Goal: Task Accomplishment & Management: Manage account settings

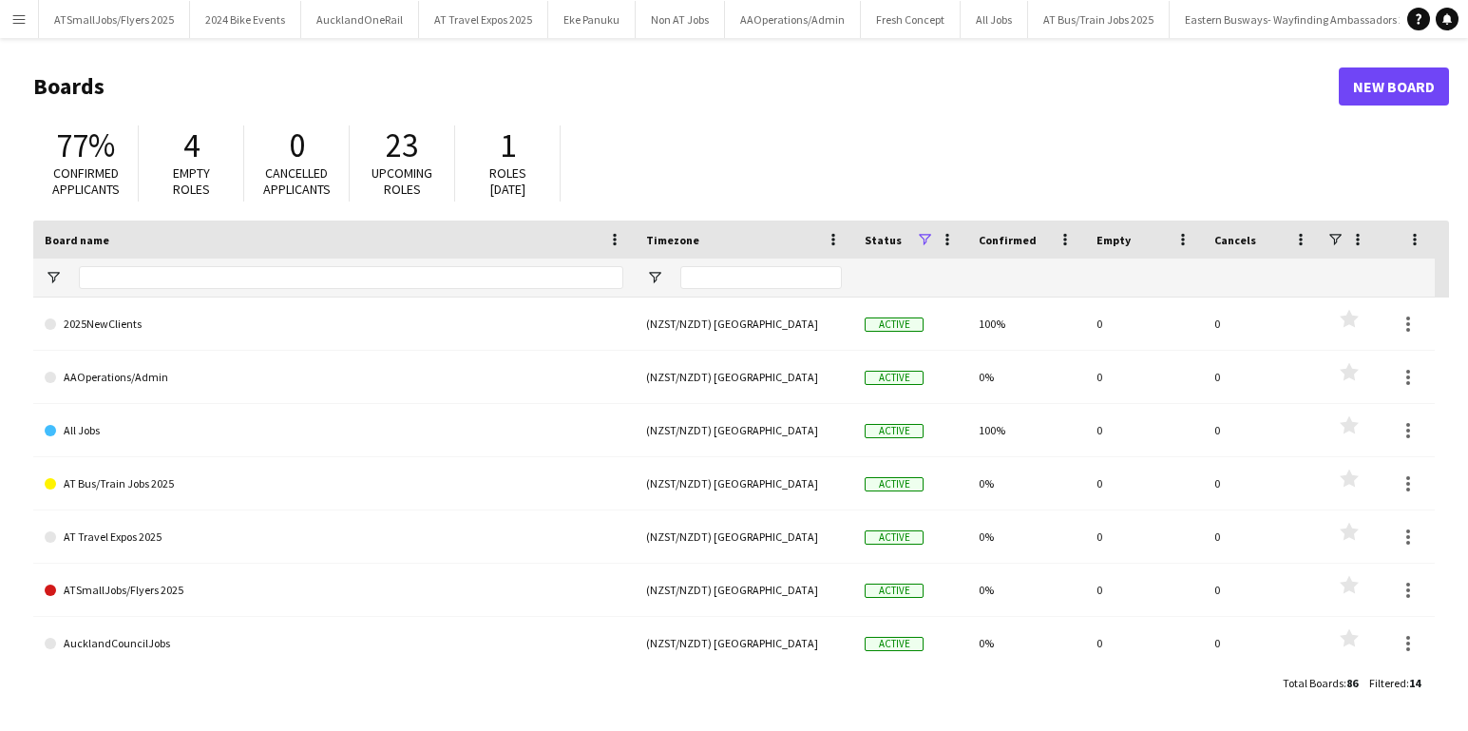
click at [17, 18] on app-icon "Menu" at bounding box center [18, 18] width 15 height 15
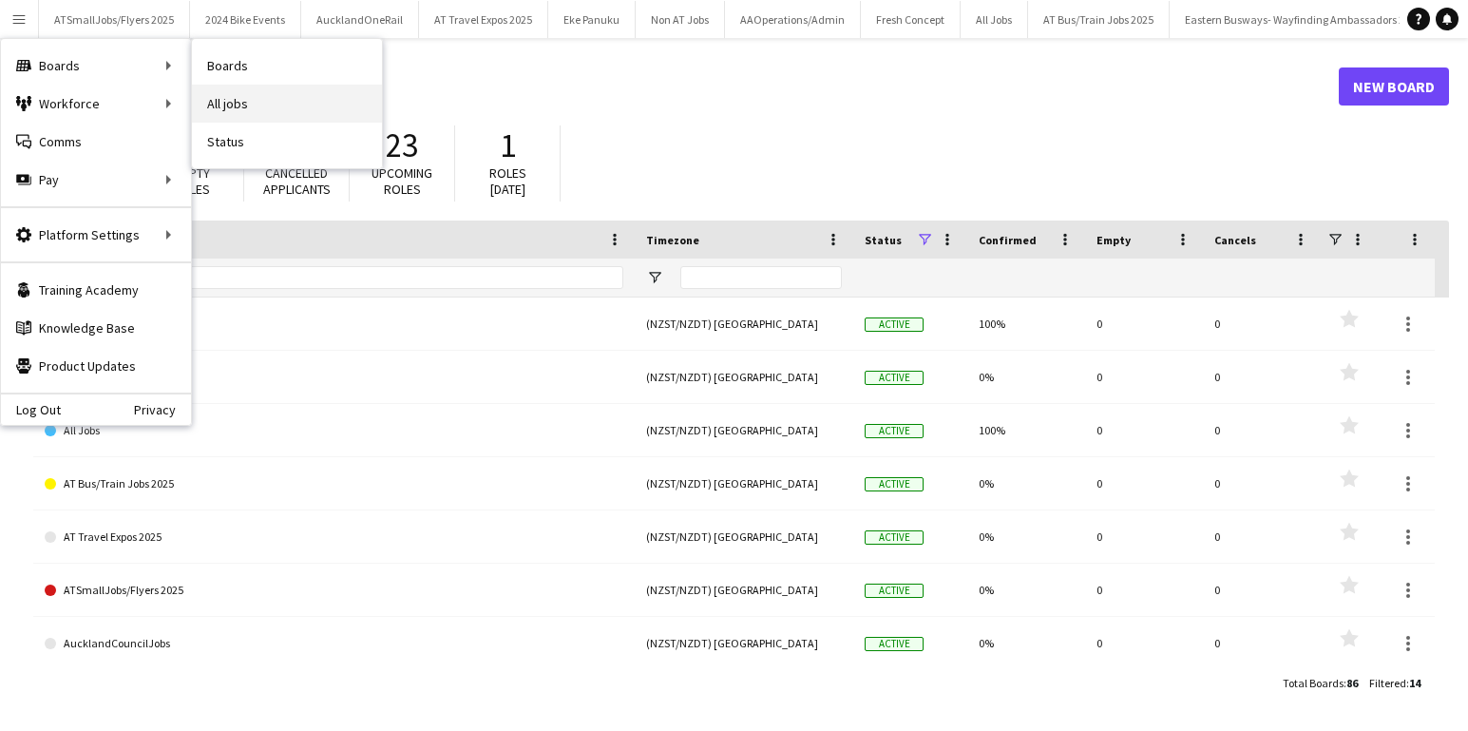
click at [247, 107] on link "All jobs" at bounding box center [287, 104] width 190 height 38
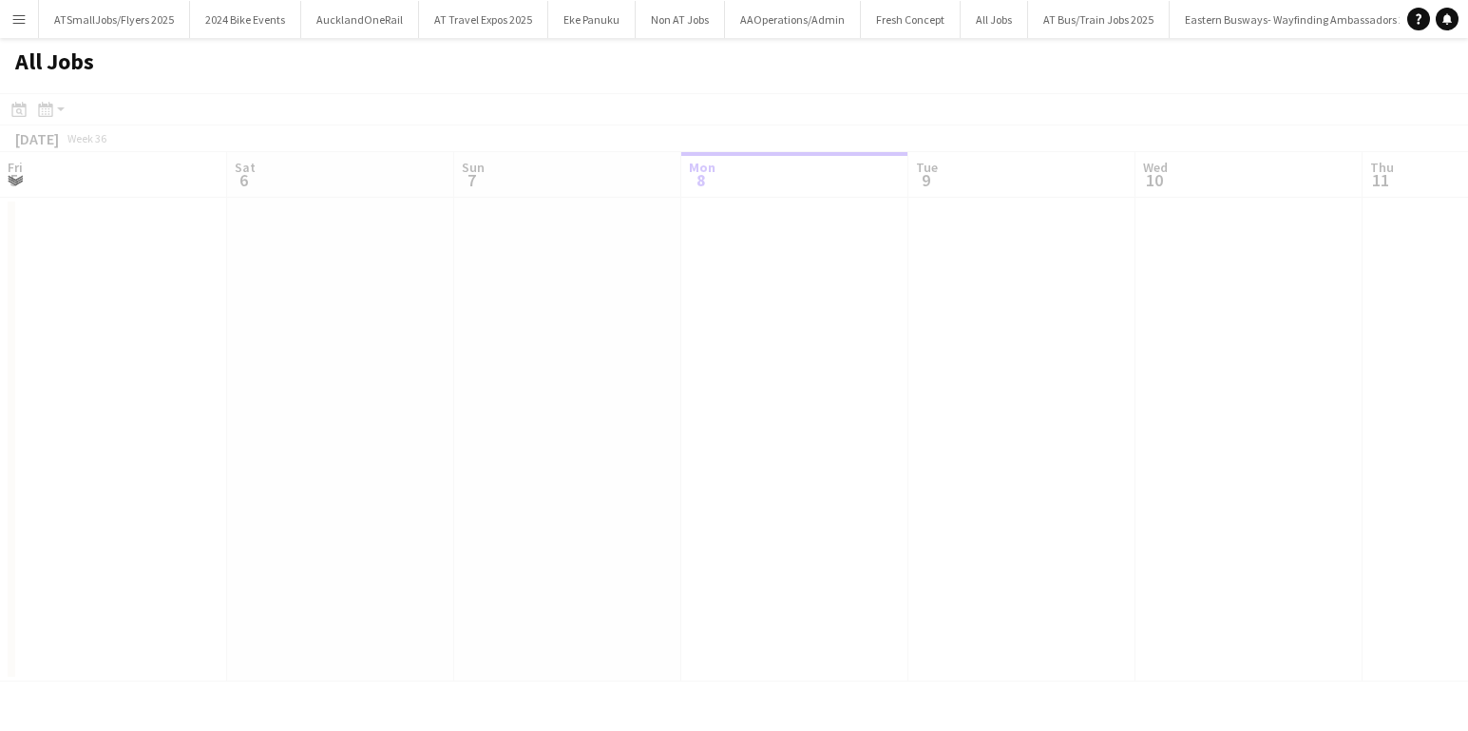
scroll to position [0, 454]
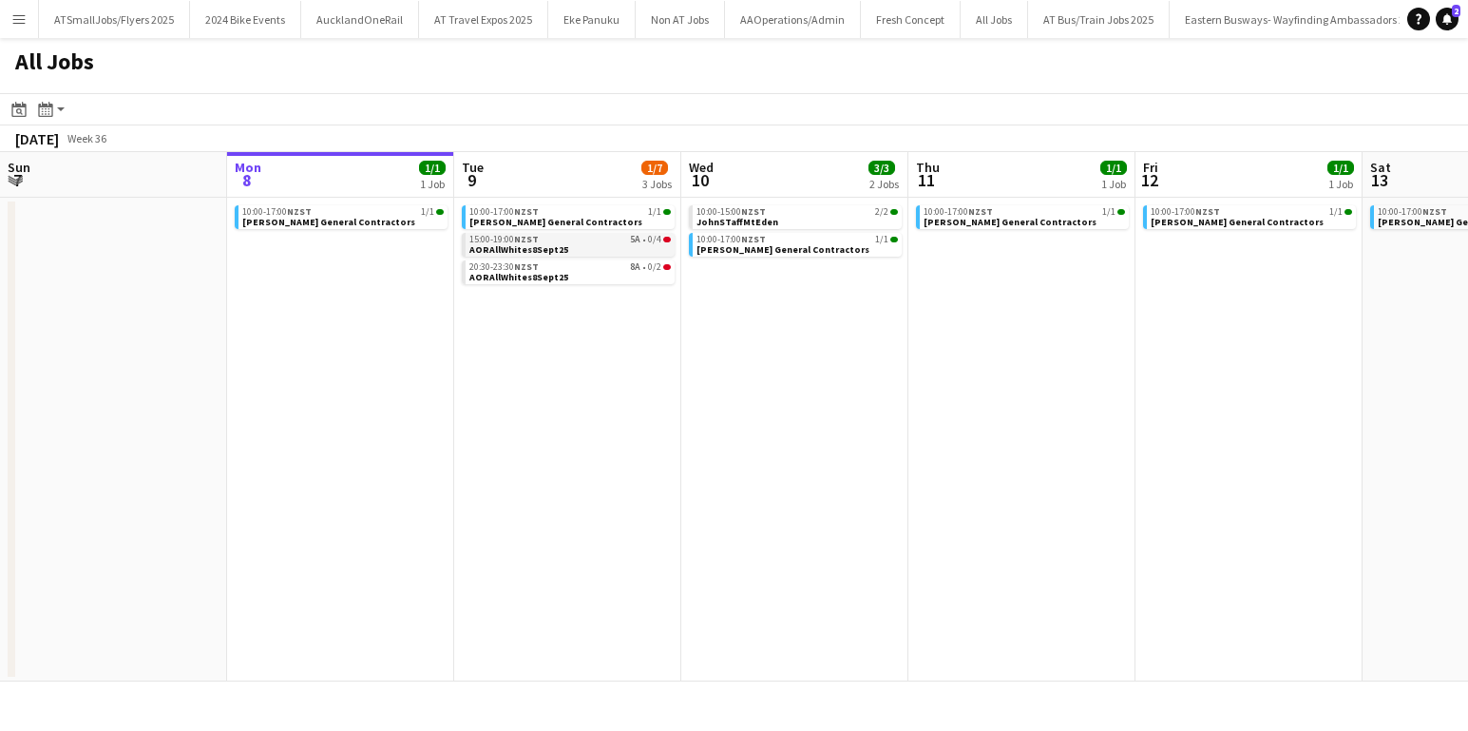
click at [604, 241] on div "15:00-19:00 NZST 5A • 0/4" at bounding box center [570, 240] width 201 height 10
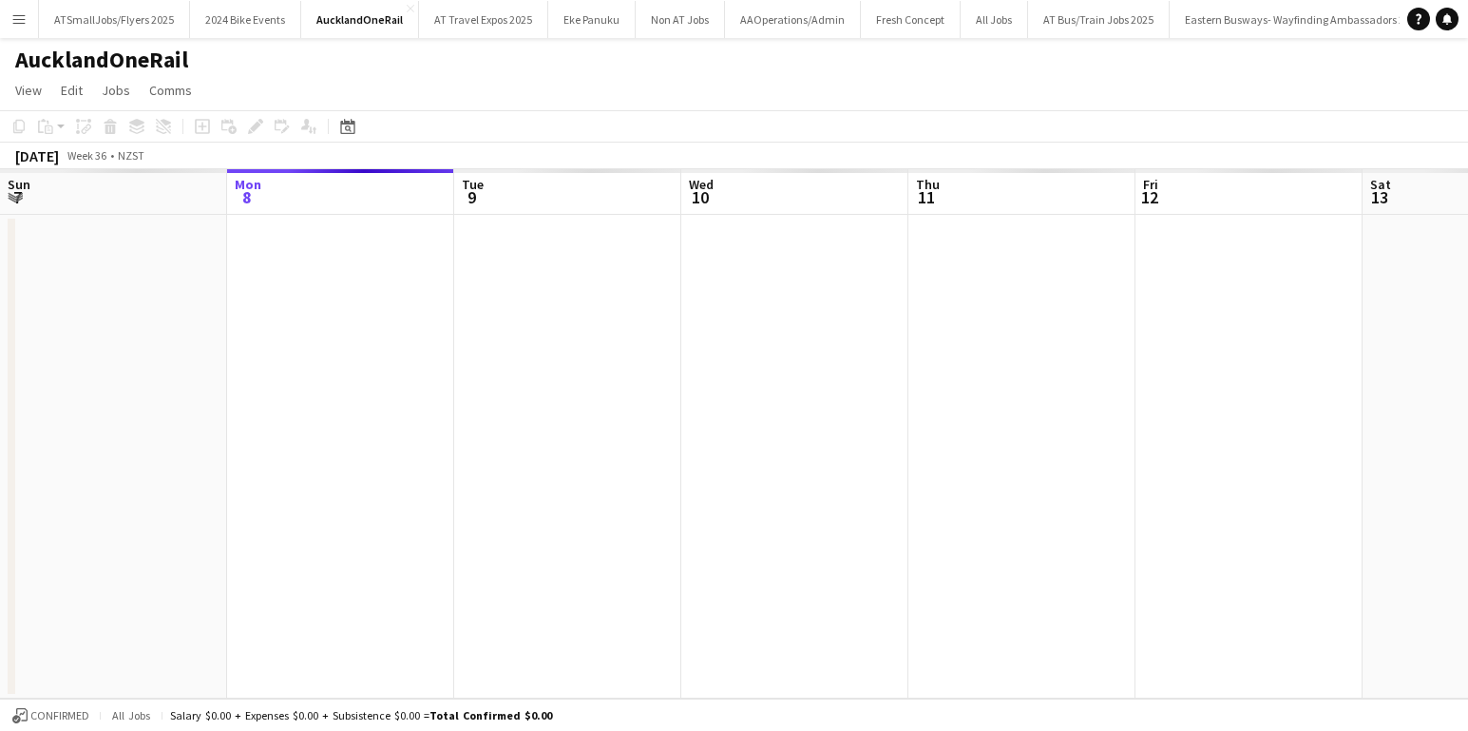
scroll to position [0, 654]
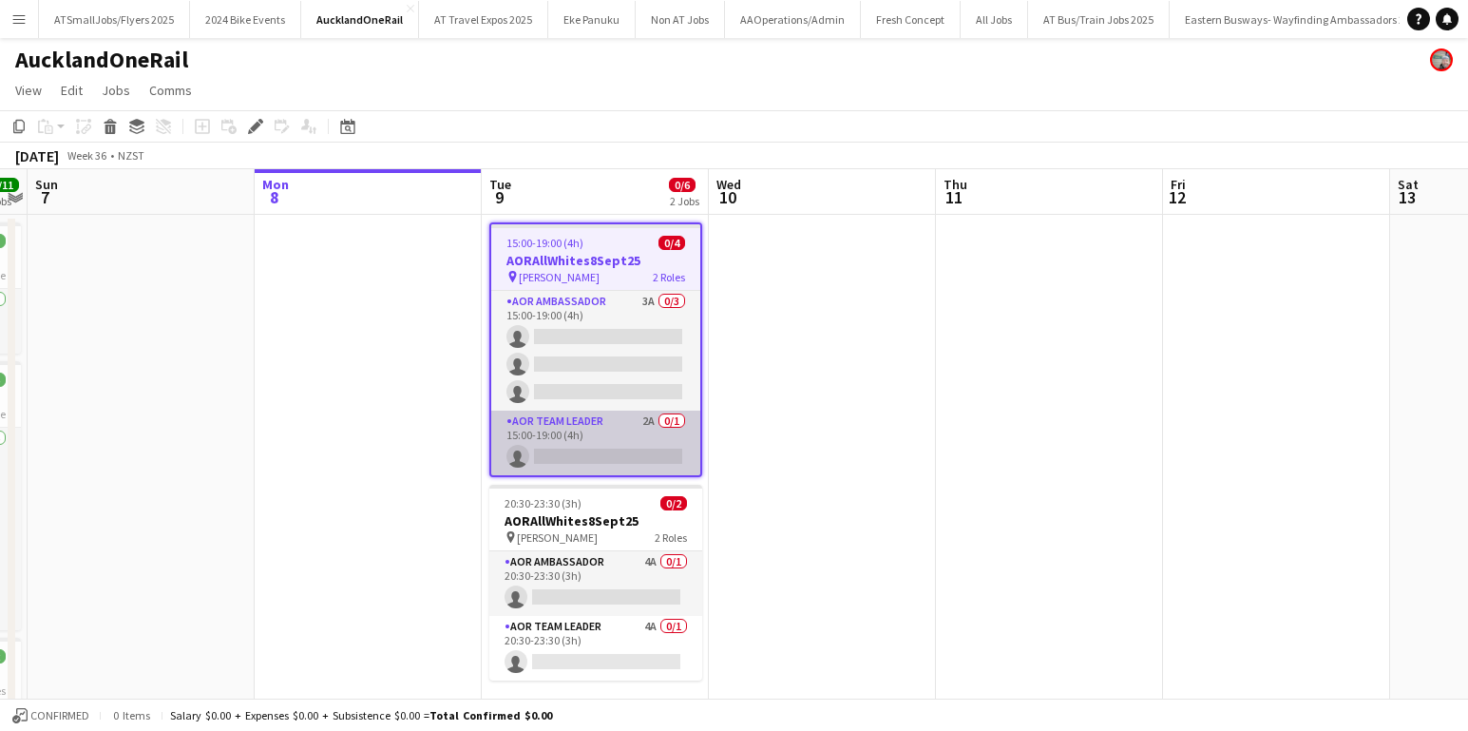
click at [617, 453] on app-card-role "AOR Team Leader 2A 0/1 15:00-19:00 (4h) single-neutral-actions" at bounding box center [595, 443] width 209 height 65
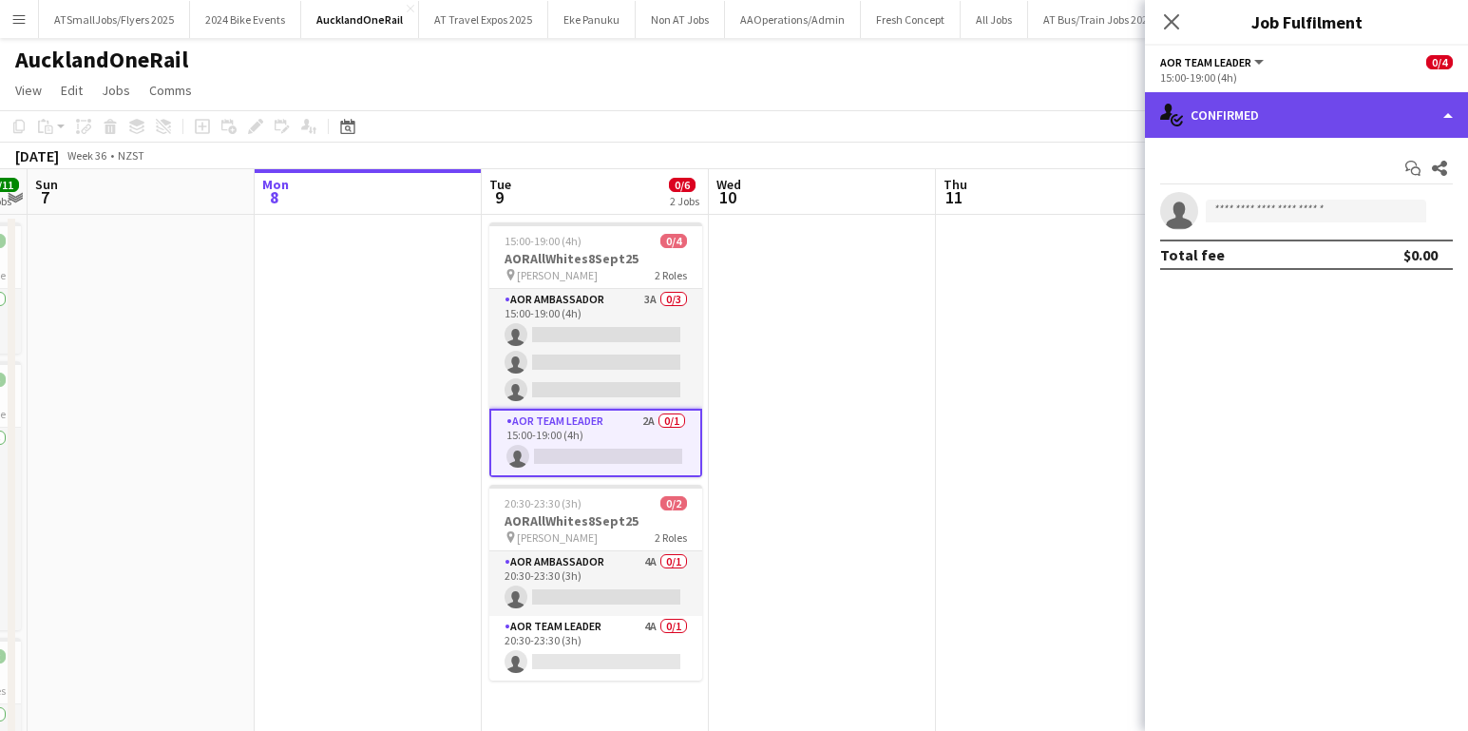
click at [1345, 109] on div "single-neutral-actions-check-2 Confirmed" at bounding box center [1306, 115] width 323 height 46
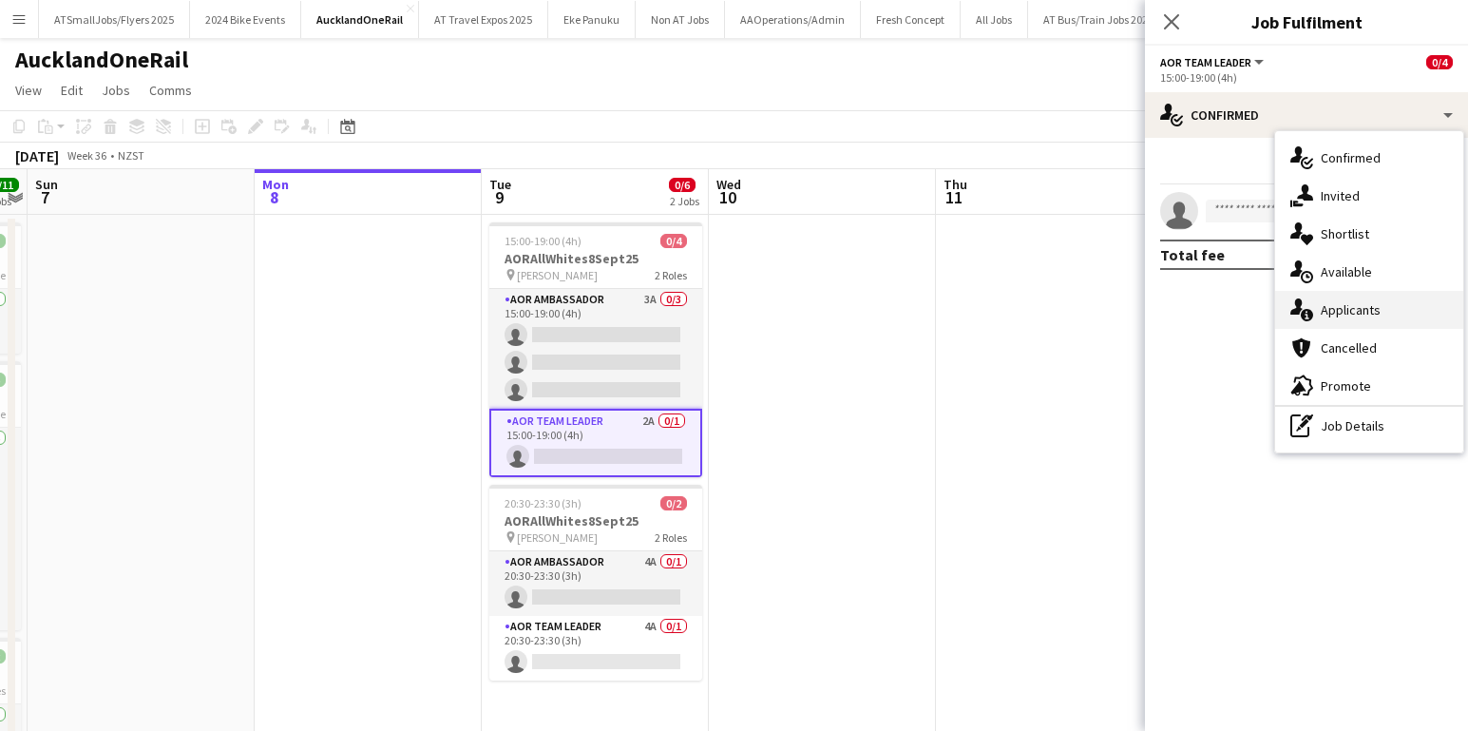
click at [1353, 305] on span "Applicants" at bounding box center [1351, 309] width 60 height 17
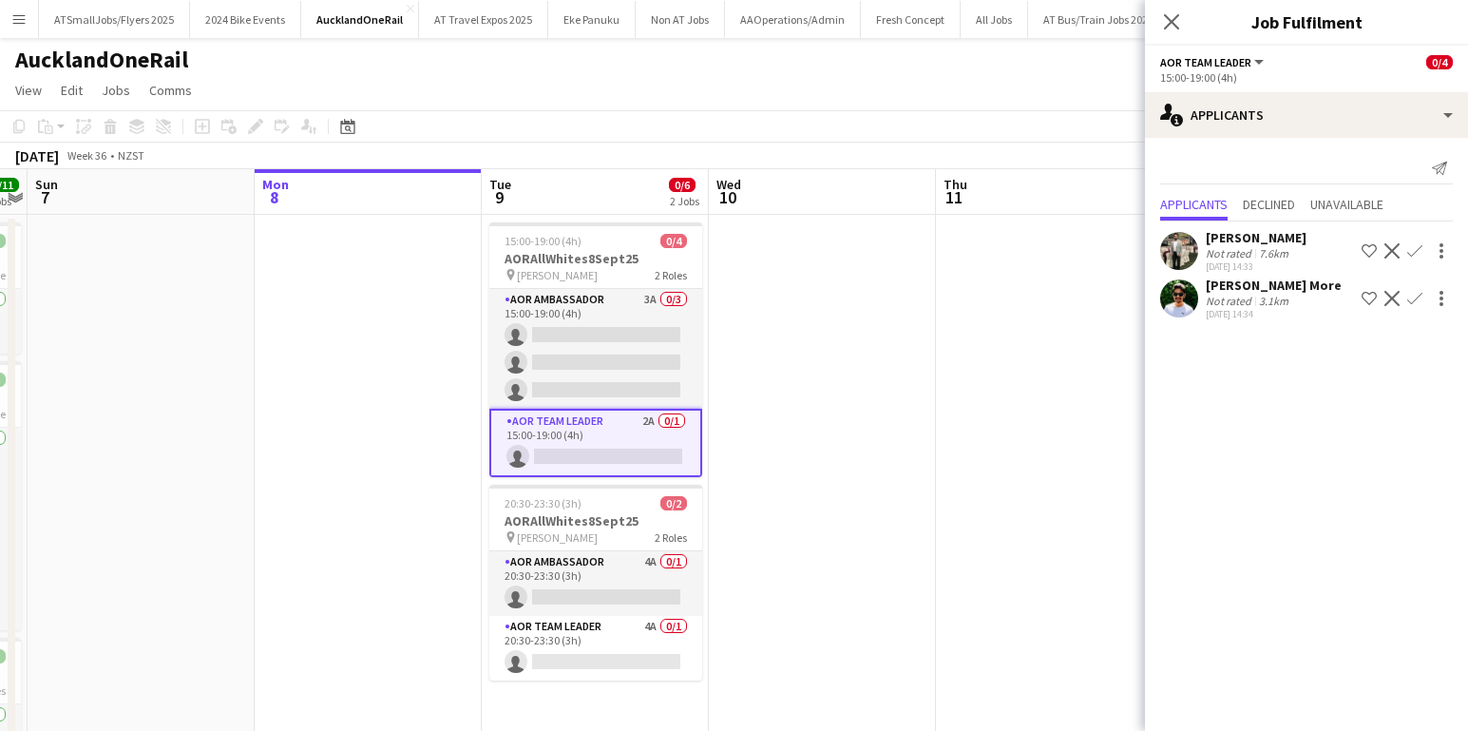
click at [1413, 300] on app-icon "Confirm" at bounding box center [1415, 298] width 15 height 15
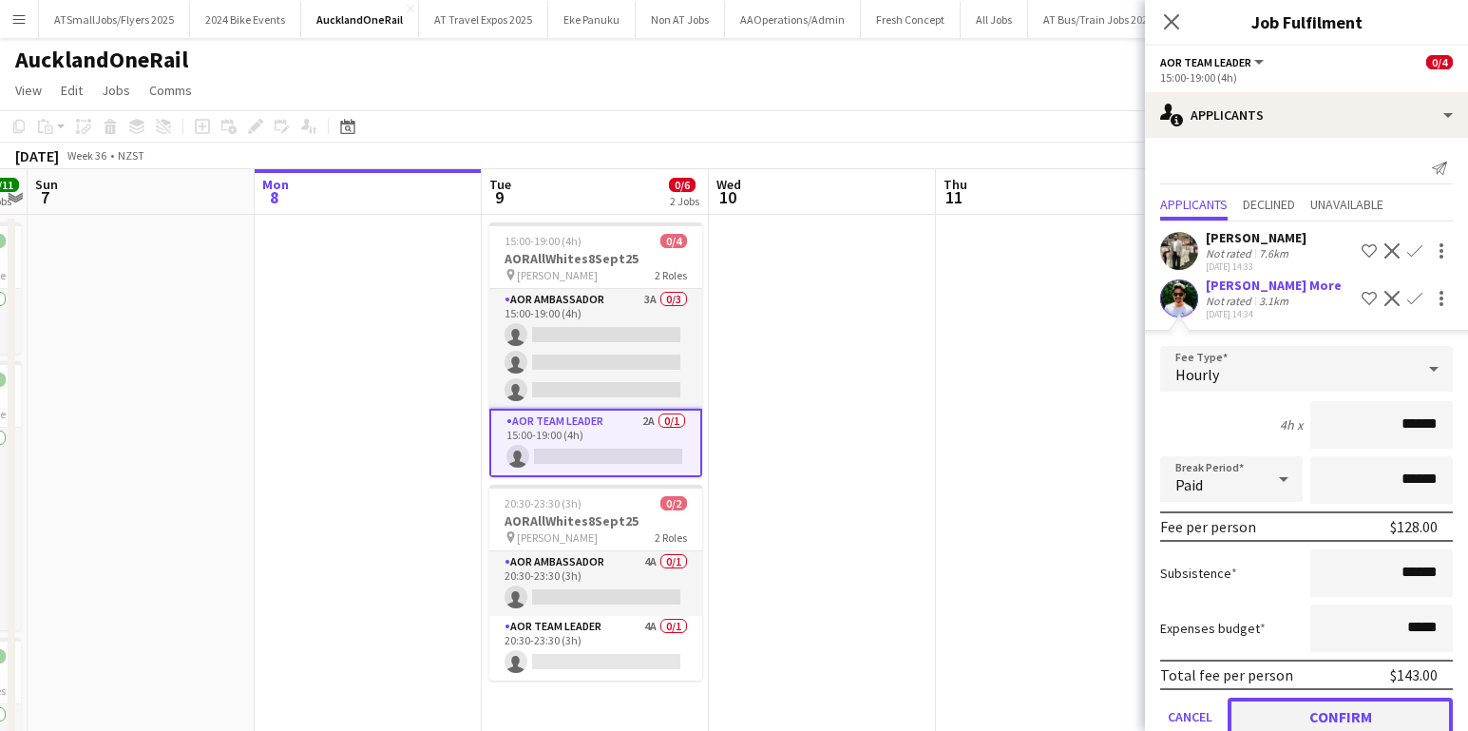
click at [1339, 710] on button "Confirm" at bounding box center [1340, 717] width 225 height 38
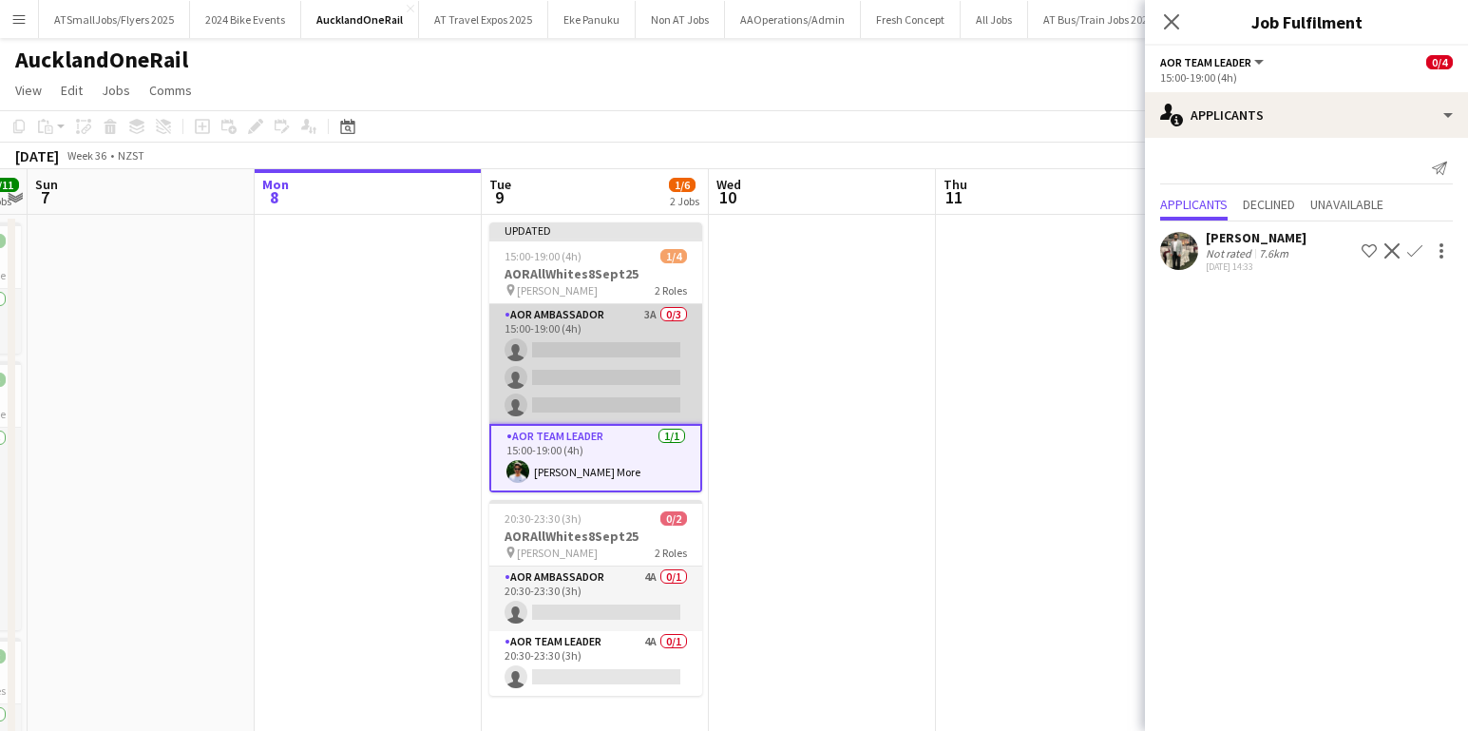
click at [602, 388] on app-card-role "AOR Ambassador 3A 0/3 15:00-19:00 (4h) single-neutral-actions single-neutral-ac…" at bounding box center [595, 364] width 213 height 120
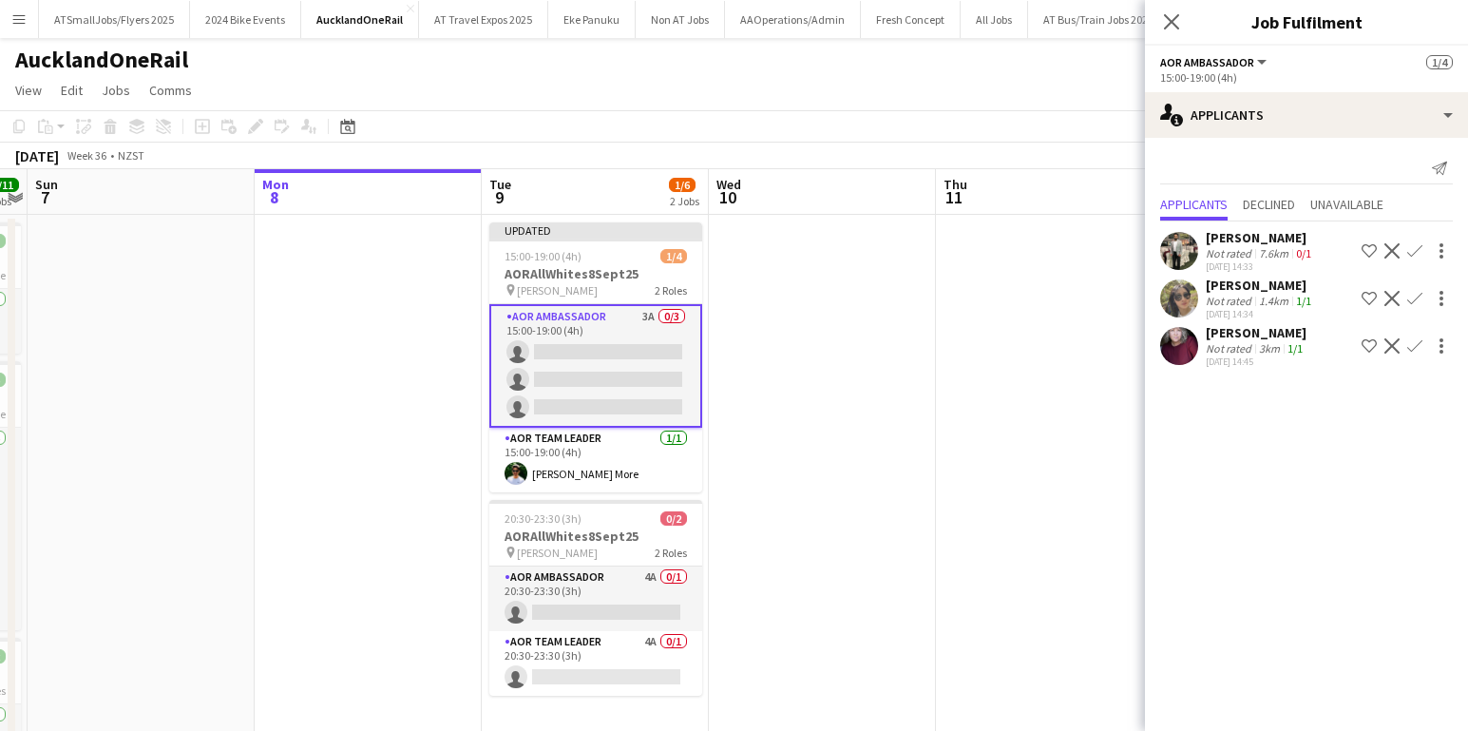
click at [1413, 250] on app-icon "Confirm" at bounding box center [1415, 250] width 15 height 15
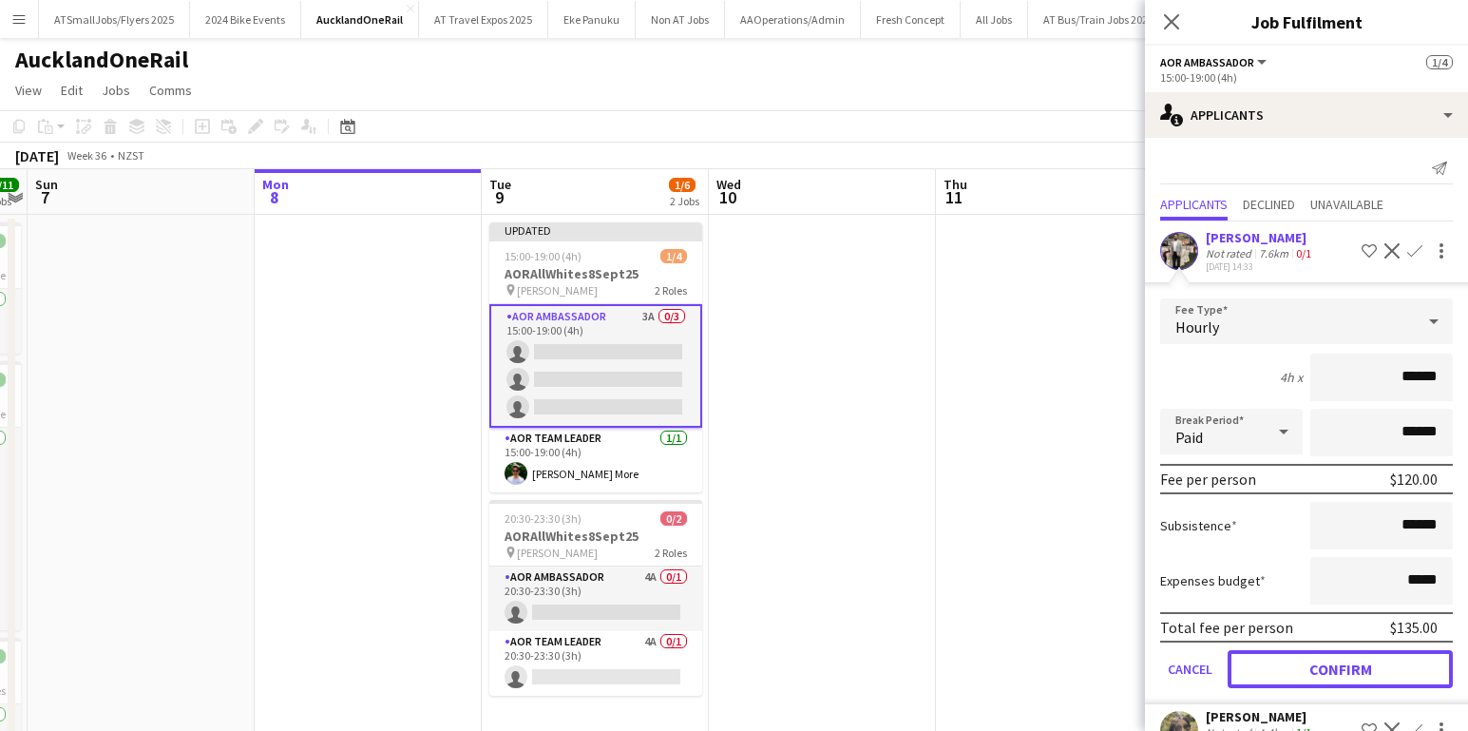
click at [1384, 670] on button "Confirm" at bounding box center [1340, 669] width 225 height 38
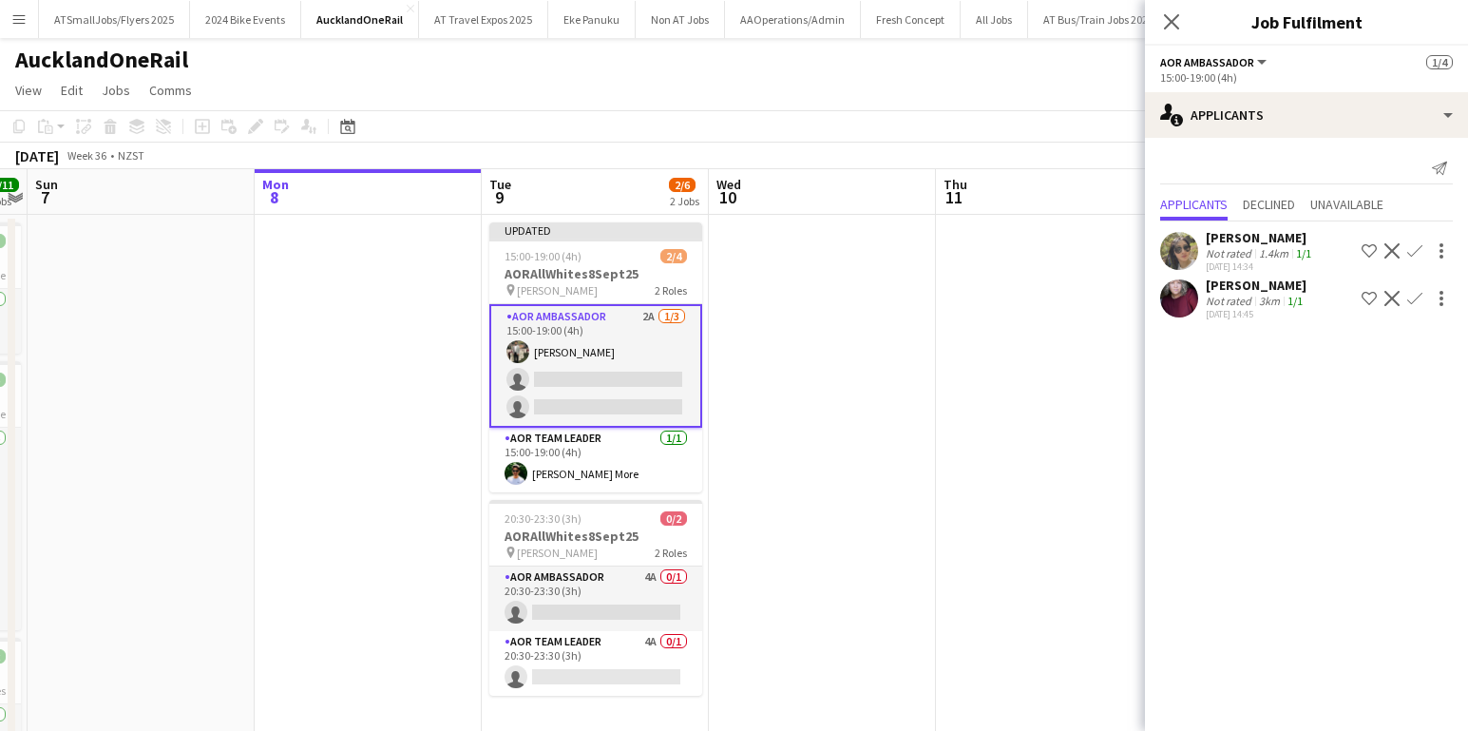
click at [1411, 251] on app-icon "Confirm" at bounding box center [1415, 250] width 15 height 15
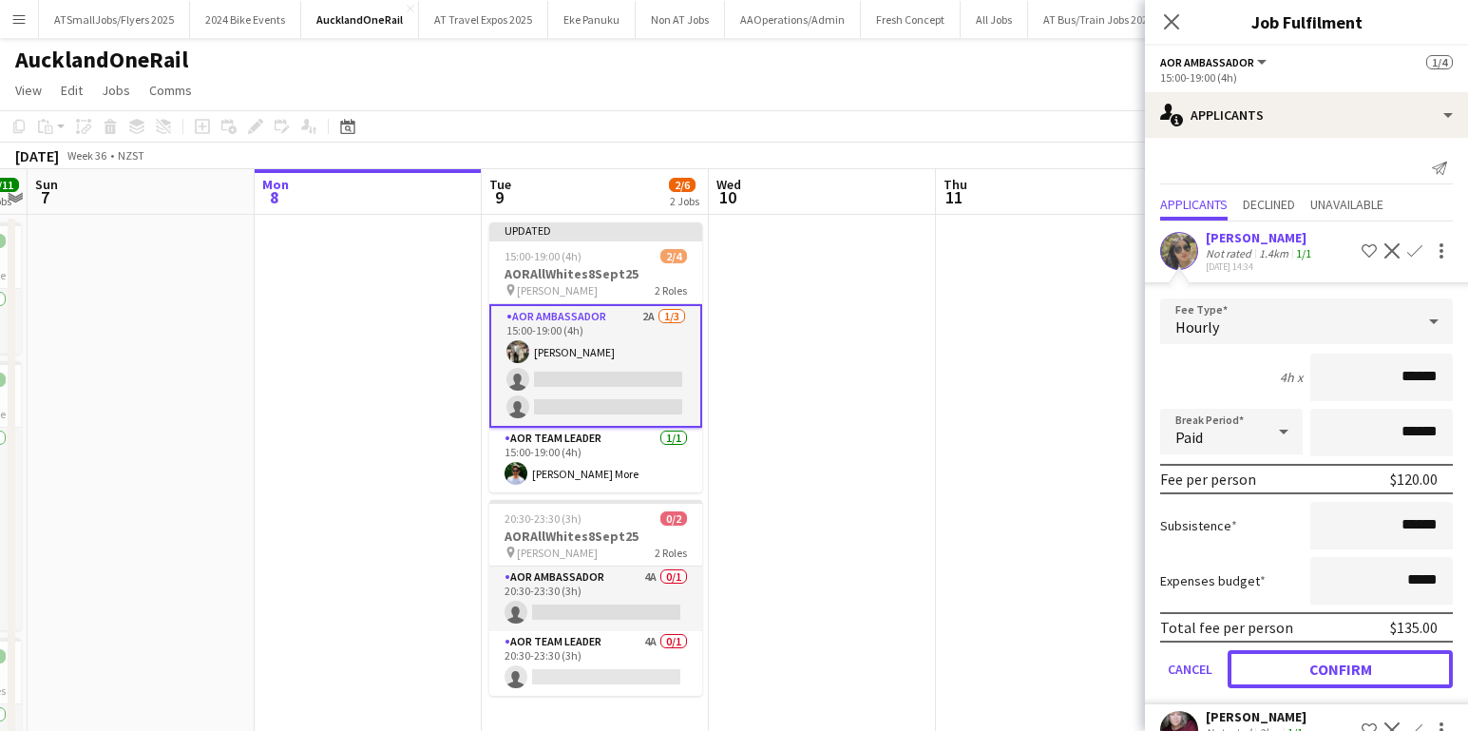
click at [1378, 669] on button "Confirm" at bounding box center [1340, 669] width 225 height 38
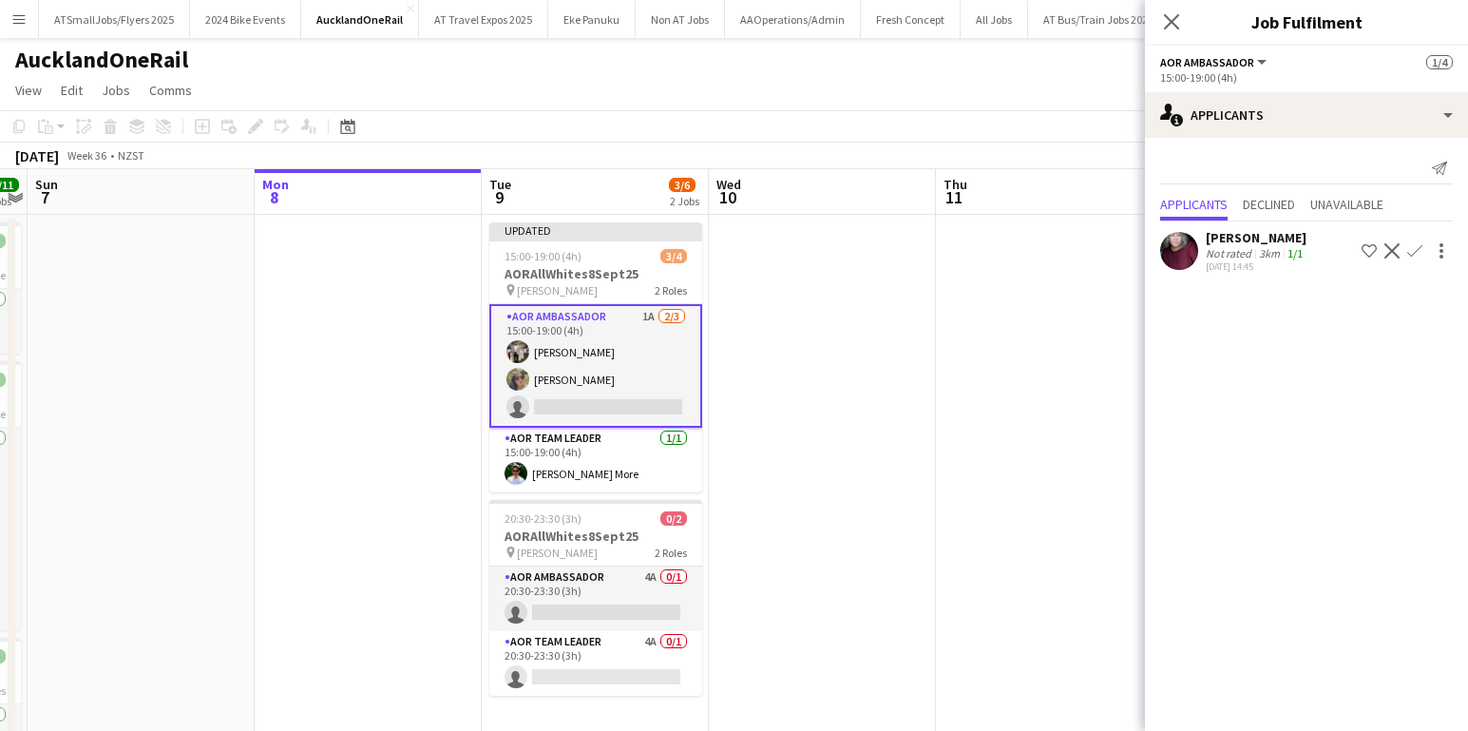
click at [1414, 252] on app-icon "Confirm" at bounding box center [1415, 250] width 15 height 15
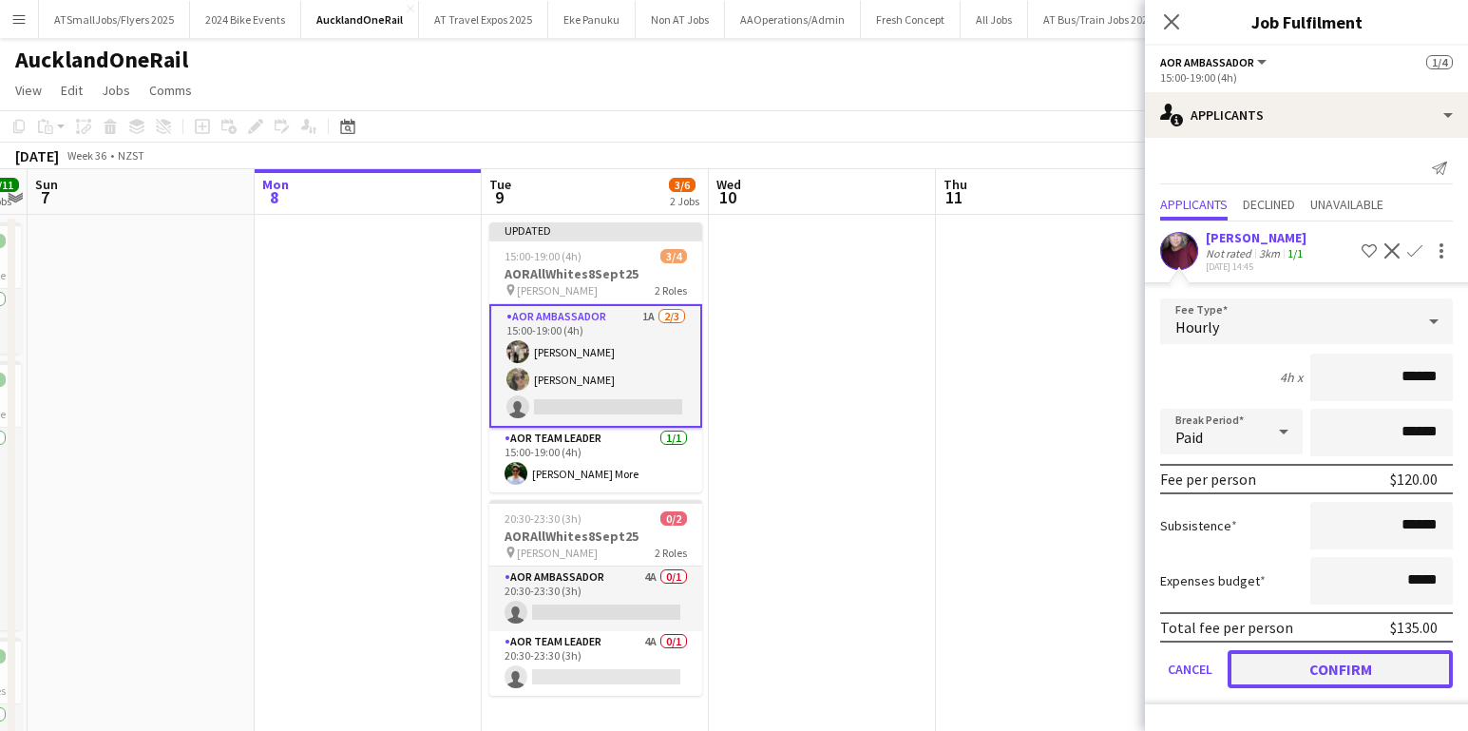
click at [1359, 672] on button "Confirm" at bounding box center [1340, 669] width 225 height 38
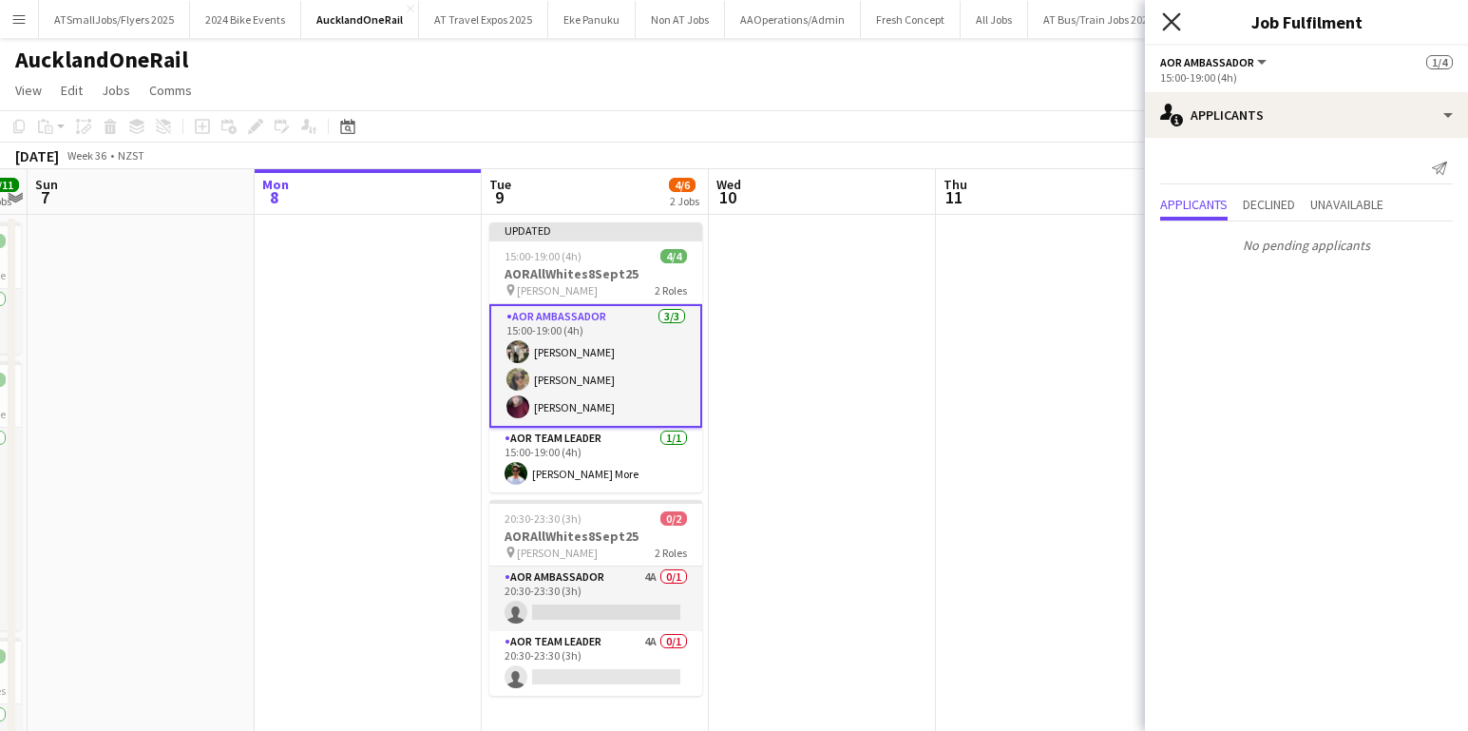
click at [1172, 20] on icon at bounding box center [1171, 21] width 18 height 18
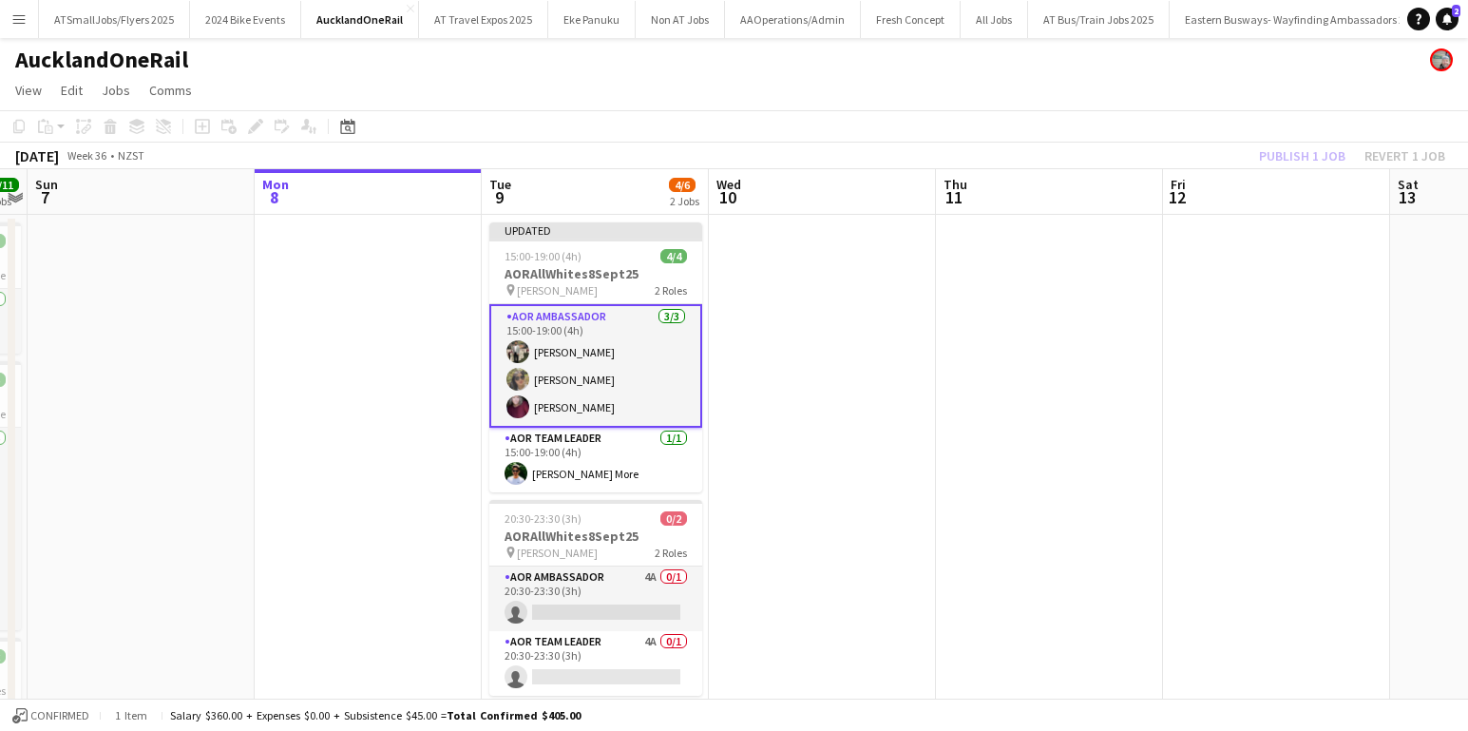
click at [789, 384] on app-date-cell at bounding box center [822, 648] width 227 height 866
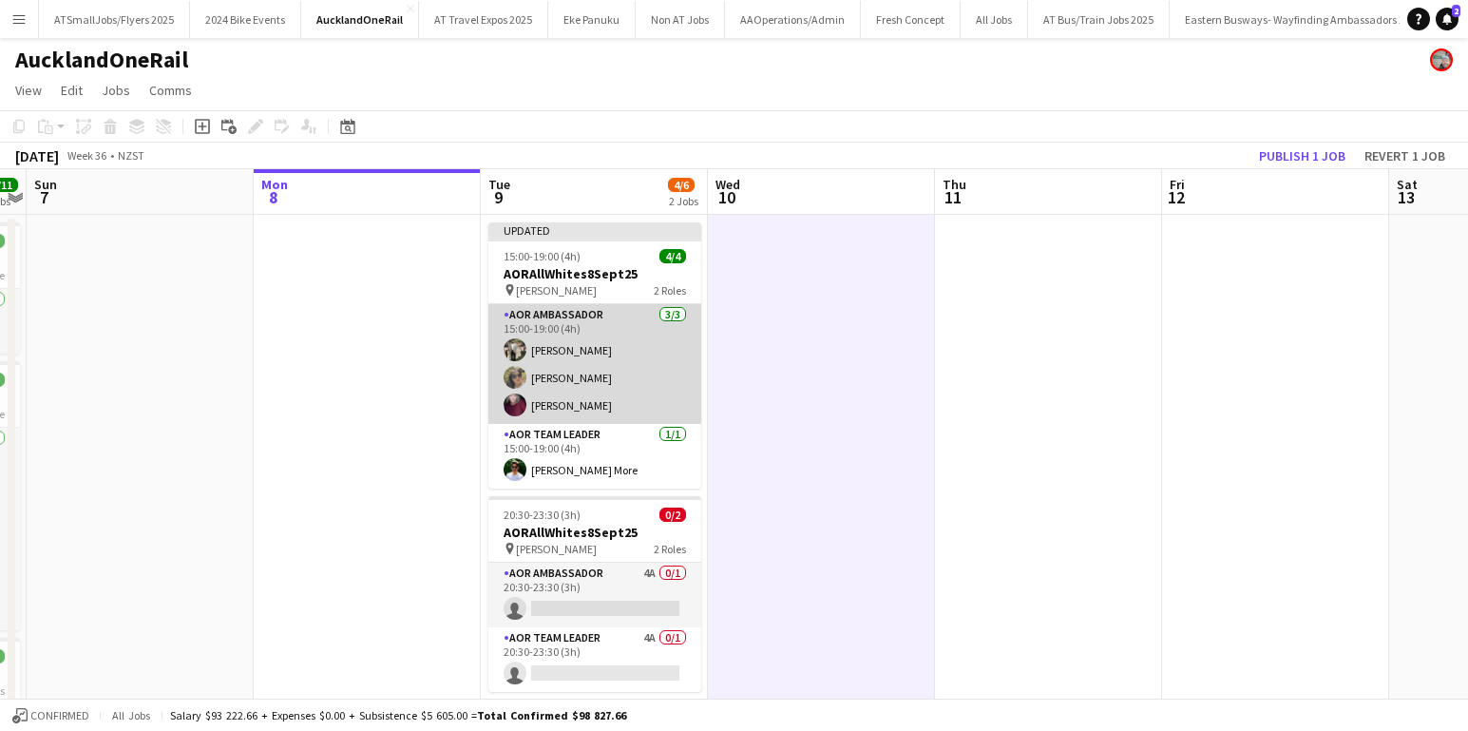
click at [569, 357] on app-card-role "AOR Ambassador 3/3 15:00-19:00 (4h) Lokesh Adhav Miya Zhang Julia Leathwick" at bounding box center [595, 364] width 213 height 120
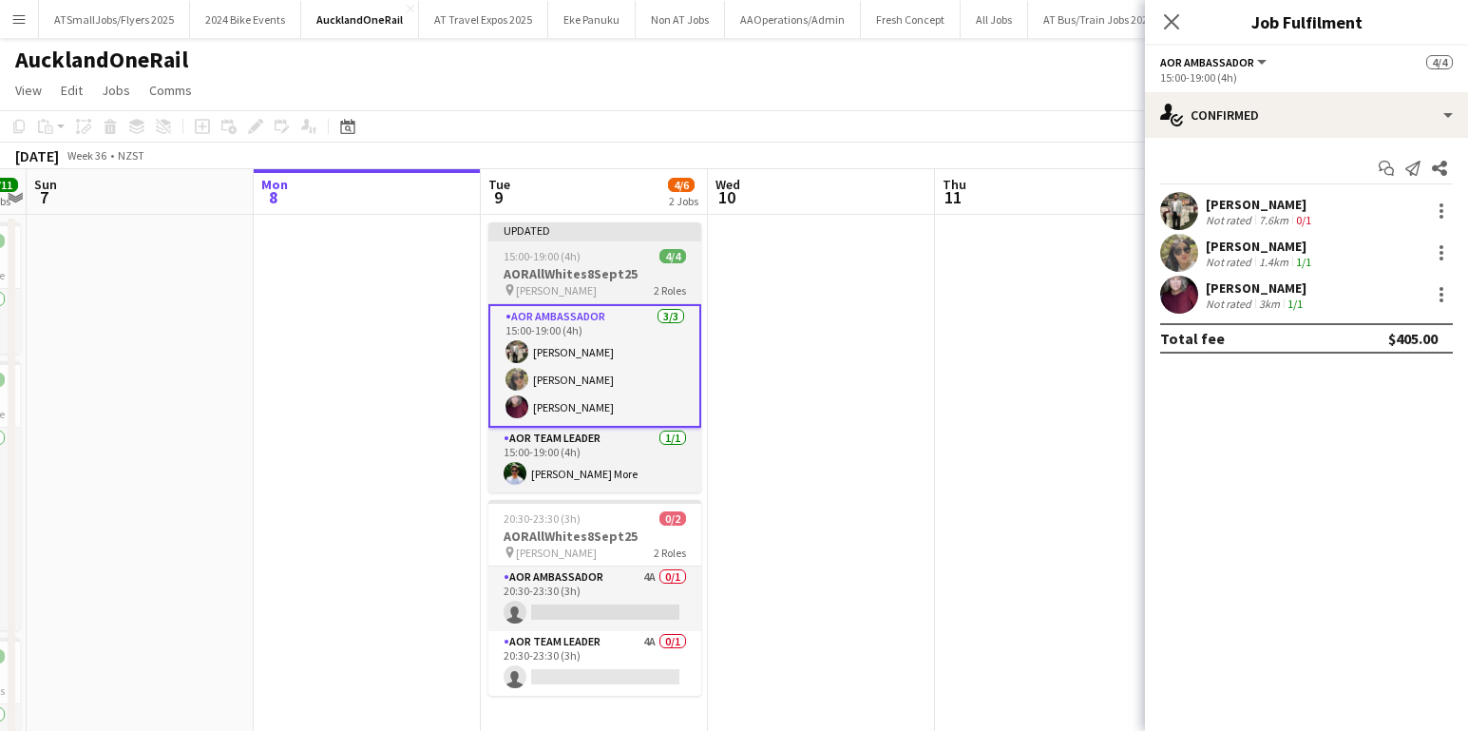
click at [622, 258] on div "15:00-19:00 (4h) 4/4" at bounding box center [595, 256] width 213 height 14
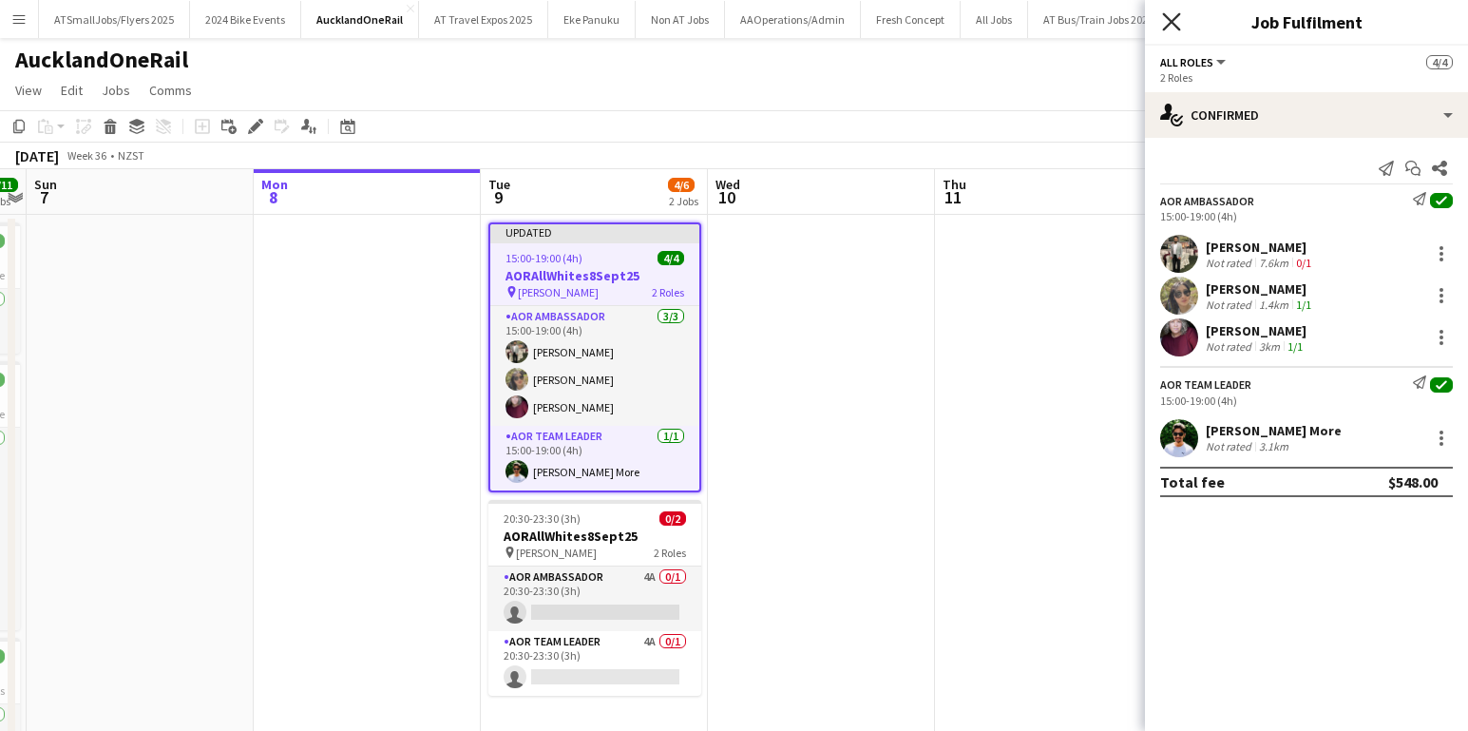
drag, startPoint x: 1177, startPoint y: 17, endPoint x: 1179, endPoint y: 32, distance: 15.5
click at [1176, 18] on icon at bounding box center [1171, 21] width 15 height 15
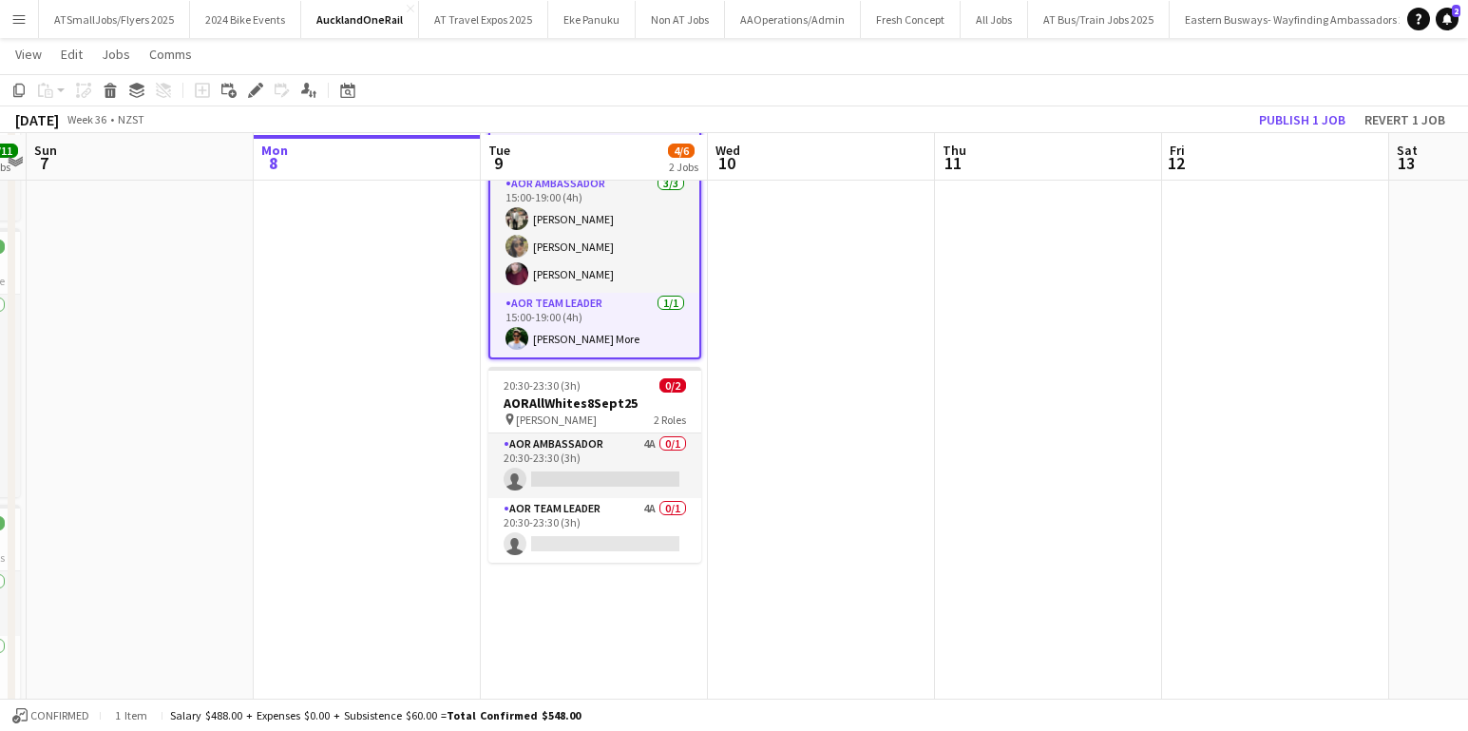
scroll to position [133, 0]
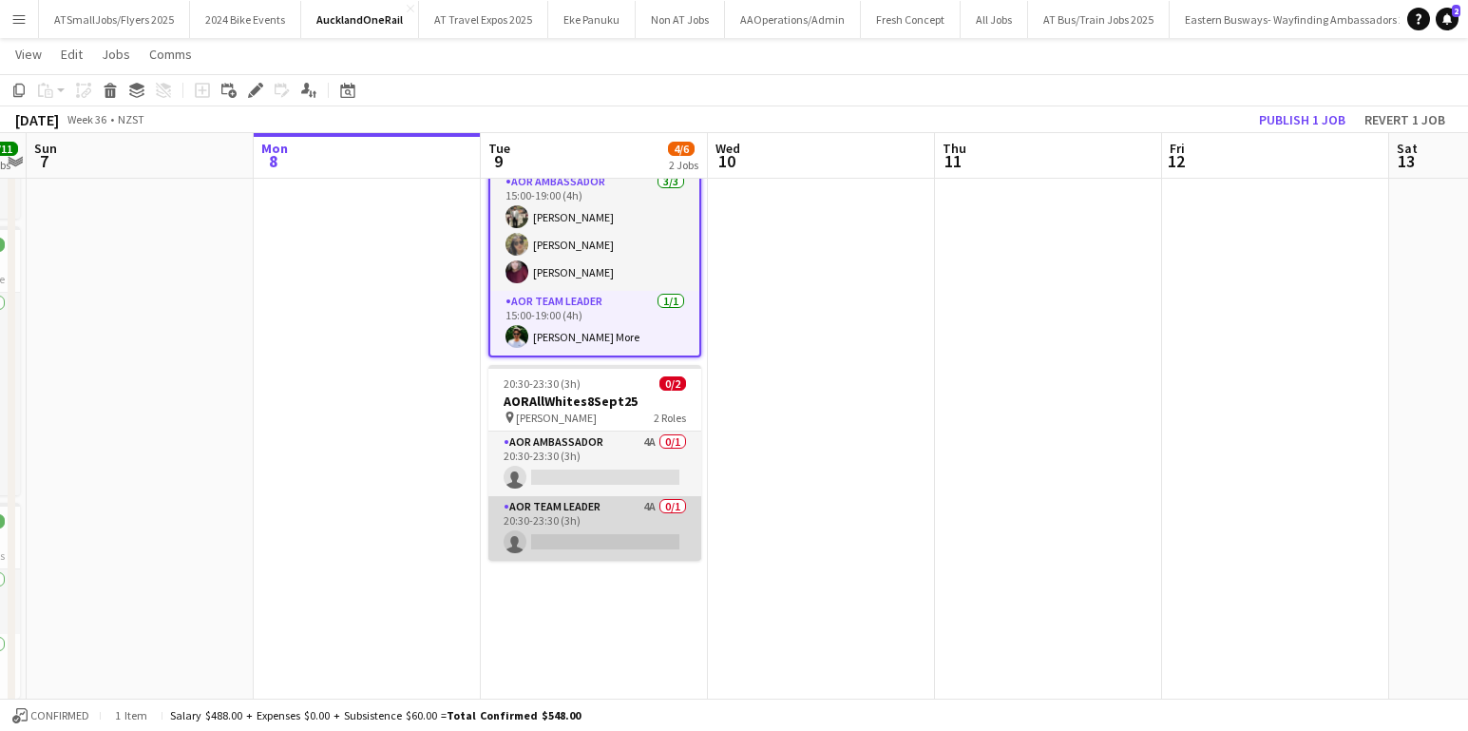
click at [600, 527] on app-card-role "AOR Team Leader 4A 0/1 20:30-23:30 (3h) single-neutral-actions" at bounding box center [595, 528] width 213 height 65
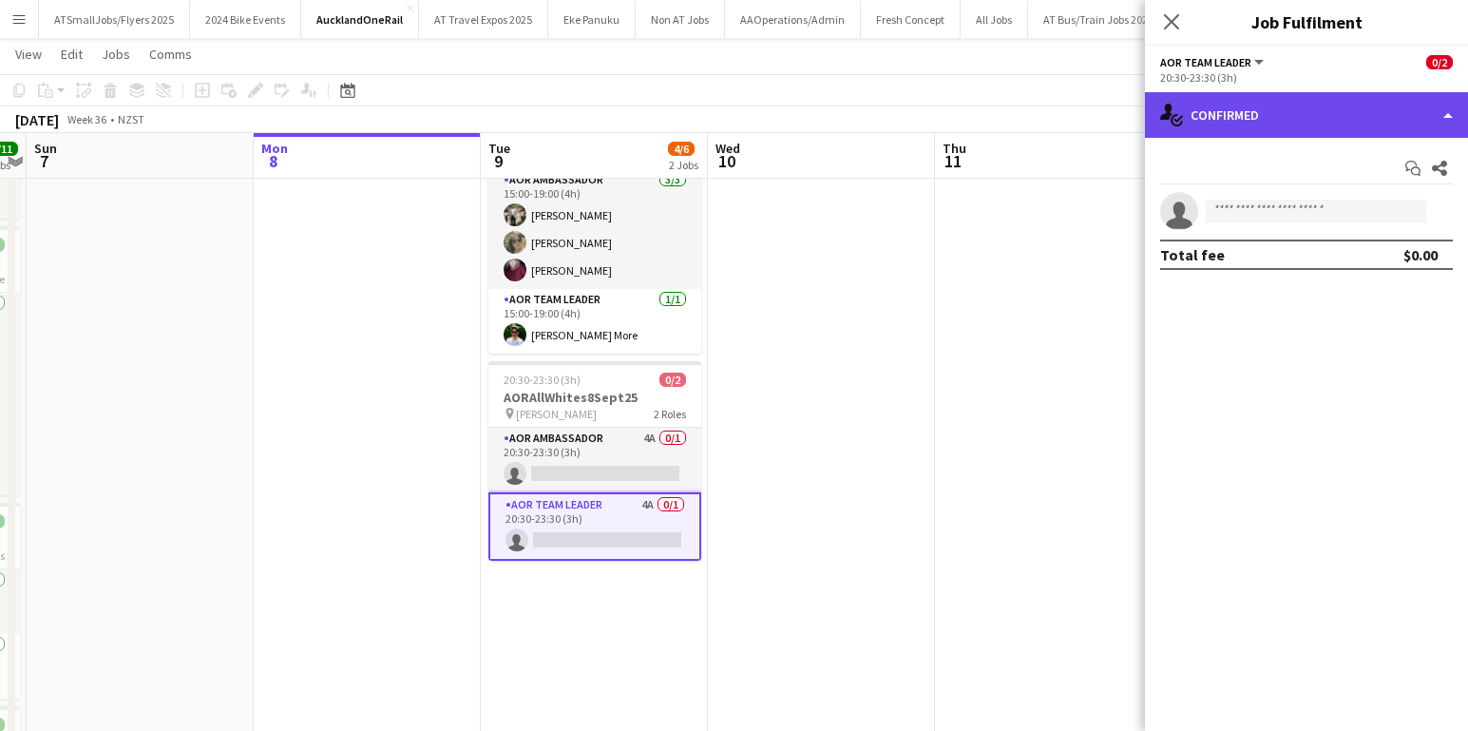
click at [1337, 109] on div "single-neutral-actions-check-2 Confirmed" at bounding box center [1306, 115] width 323 height 46
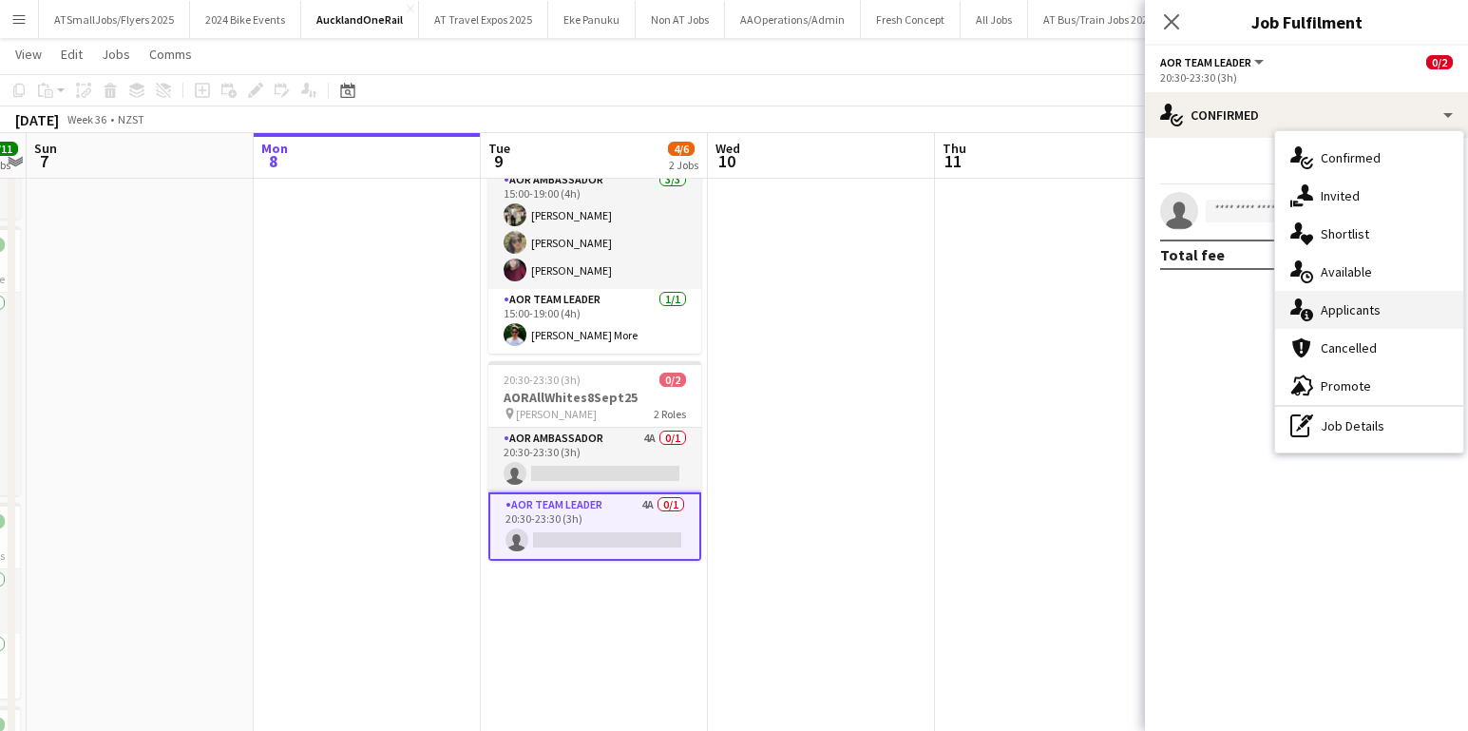
click at [1354, 307] on span "Applicants" at bounding box center [1351, 309] width 60 height 17
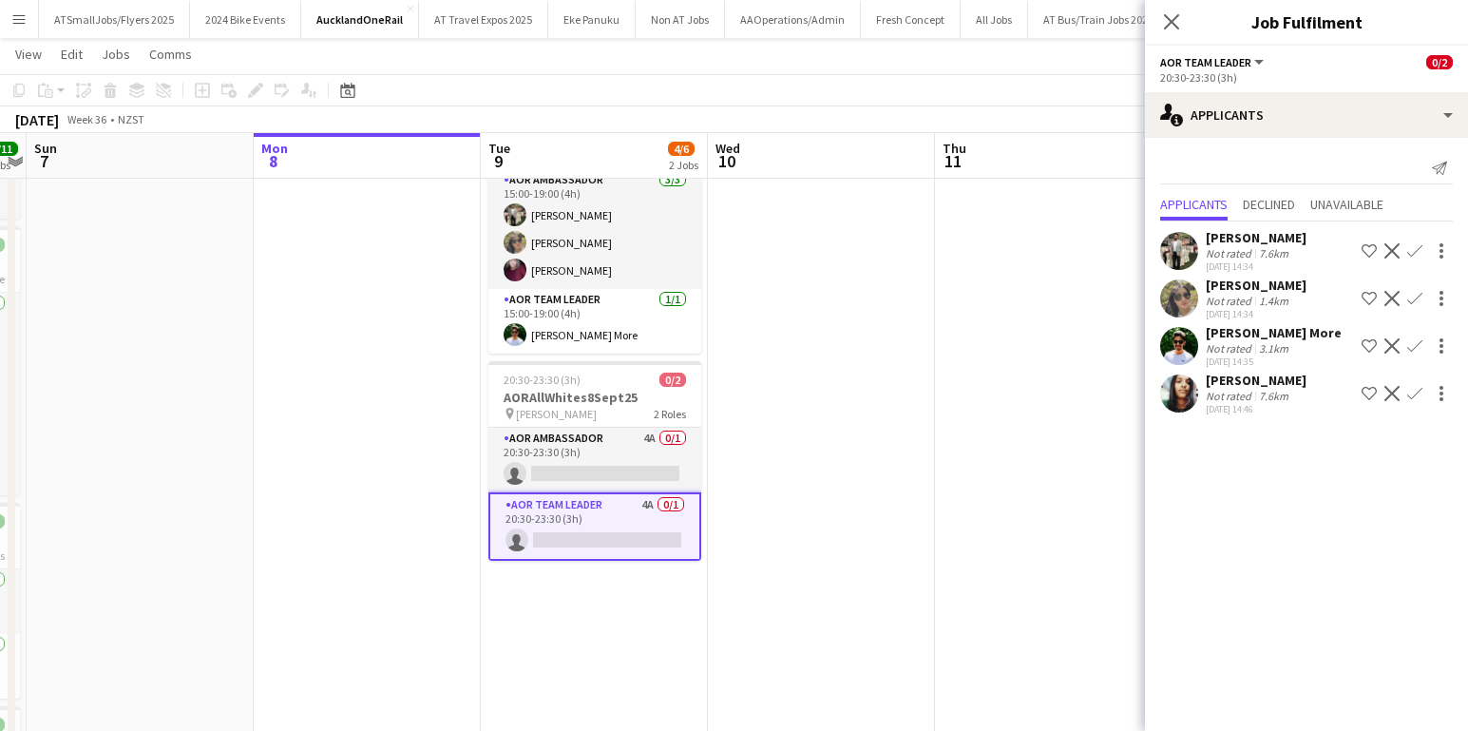
click at [1411, 300] on app-icon "Confirm" at bounding box center [1415, 298] width 15 height 15
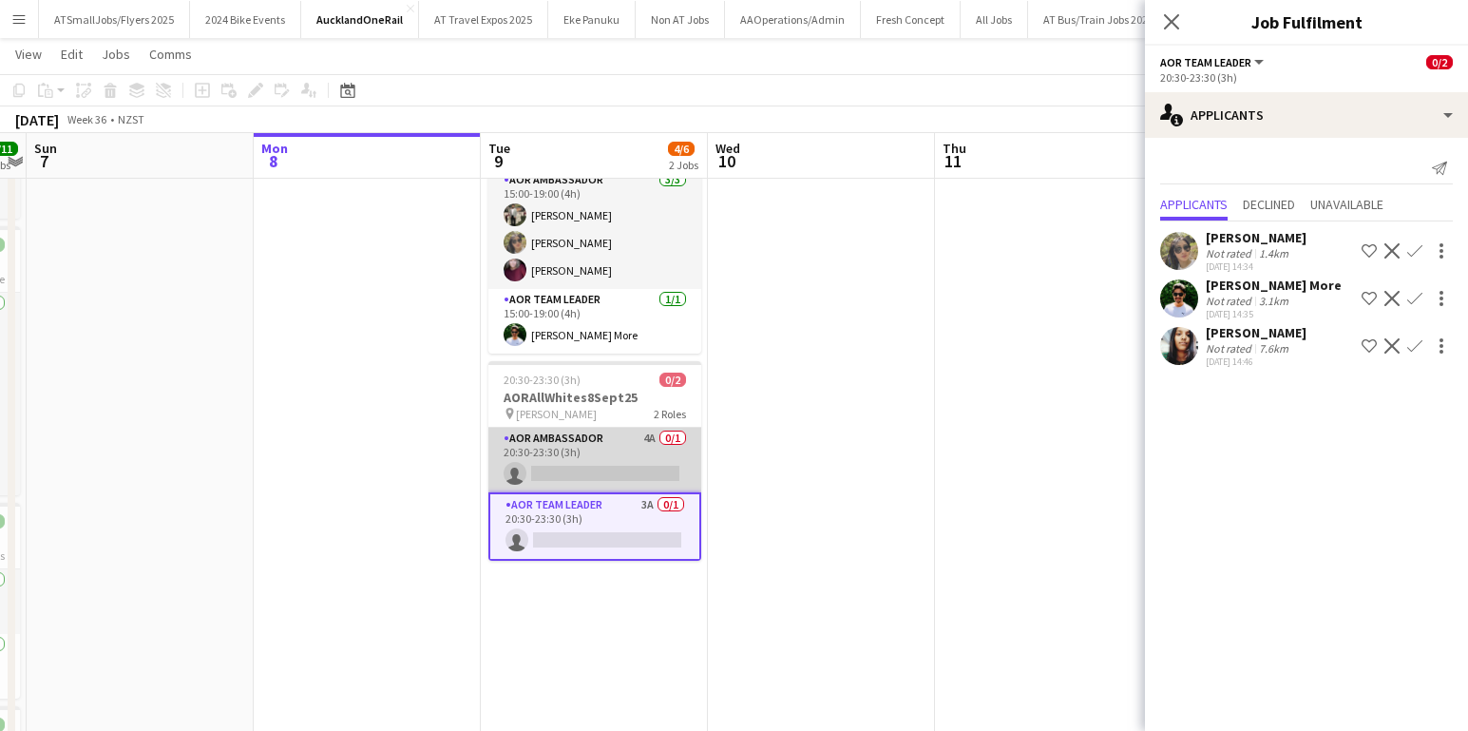
click at [596, 459] on app-card-role "AOR Ambassador 4A 0/1 20:30-23:30 (3h) single-neutral-actions" at bounding box center [595, 460] width 213 height 65
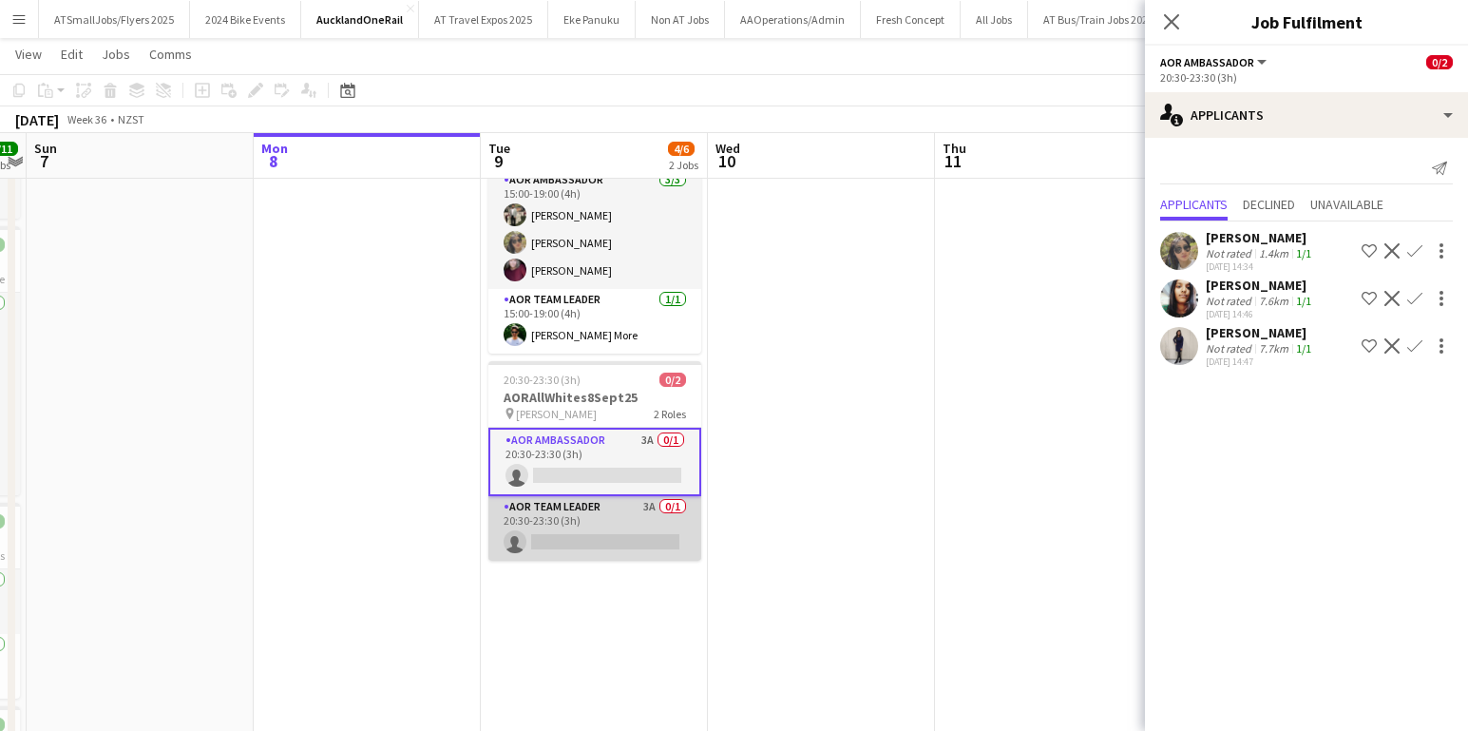
click at [584, 530] on app-card-role "AOR Team Leader 3A 0/1 20:30-23:30 (3h) single-neutral-actions" at bounding box center [595, 528] width 213 height 65
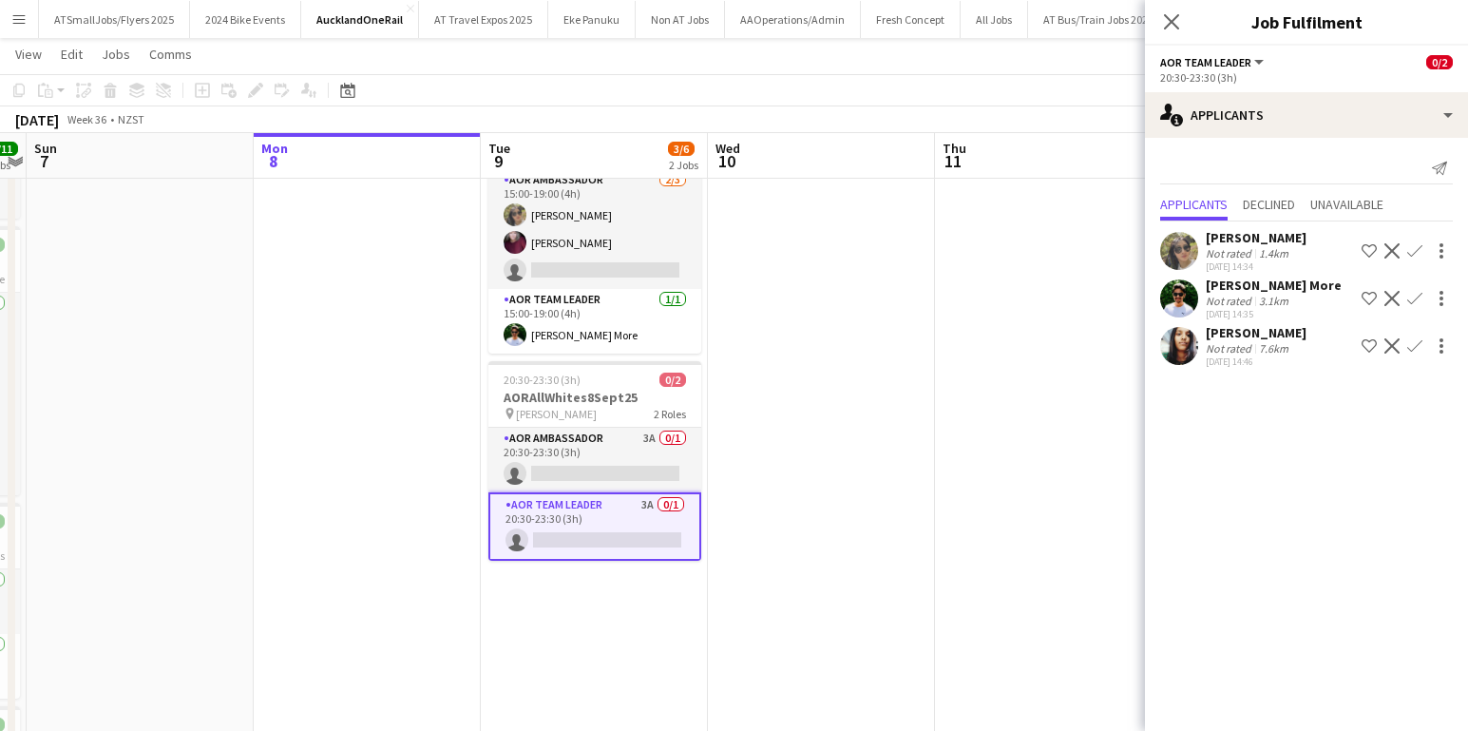
click at [1411, 298] on app-icon "Confirm" at bounding box center [1415, 298] width 15 height 15
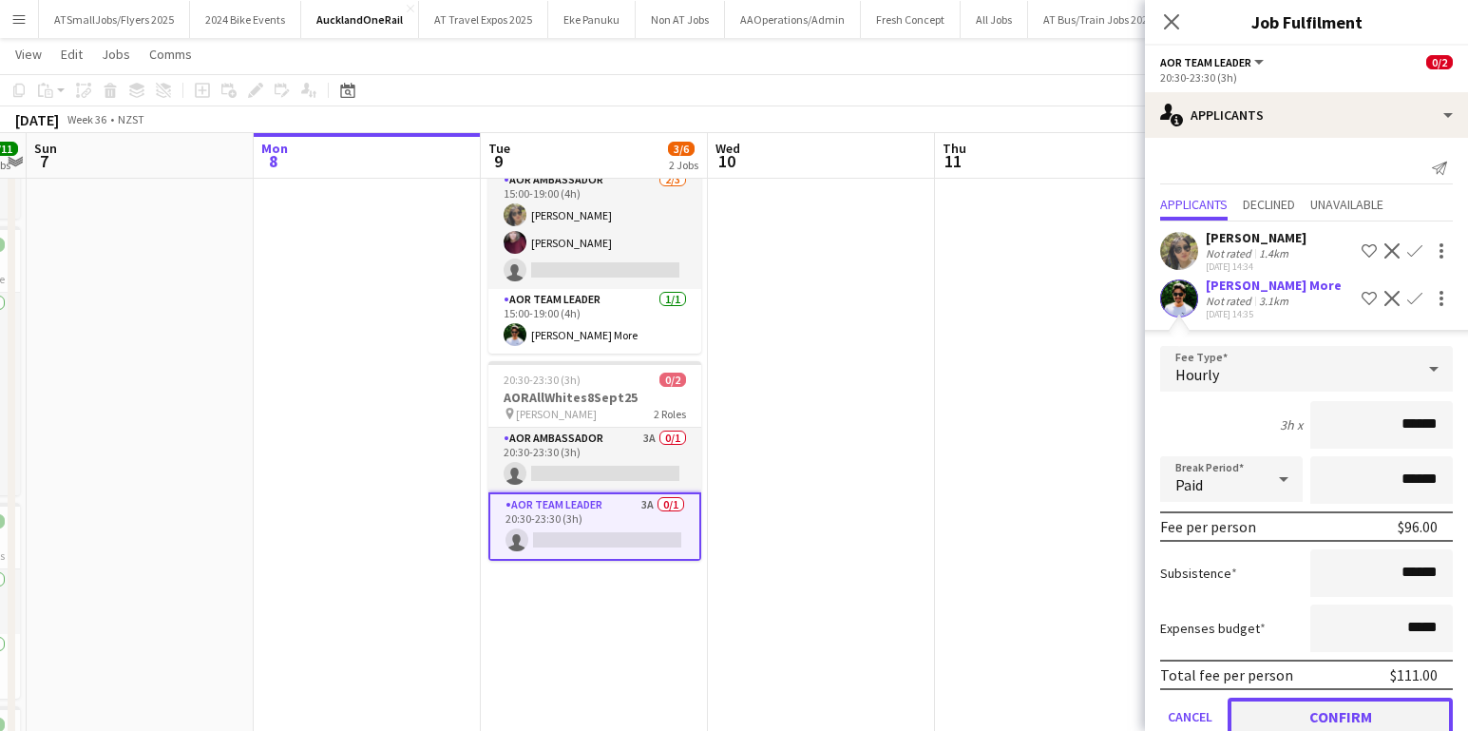
drag, startPoint x: 1392, startPoint y: 715, endPoint x: 1256, endPoint y: 670, distance: 144.0
click at [1372, 706] on button "Confirm" at bounding box center [1340, 717] width 225 height 38
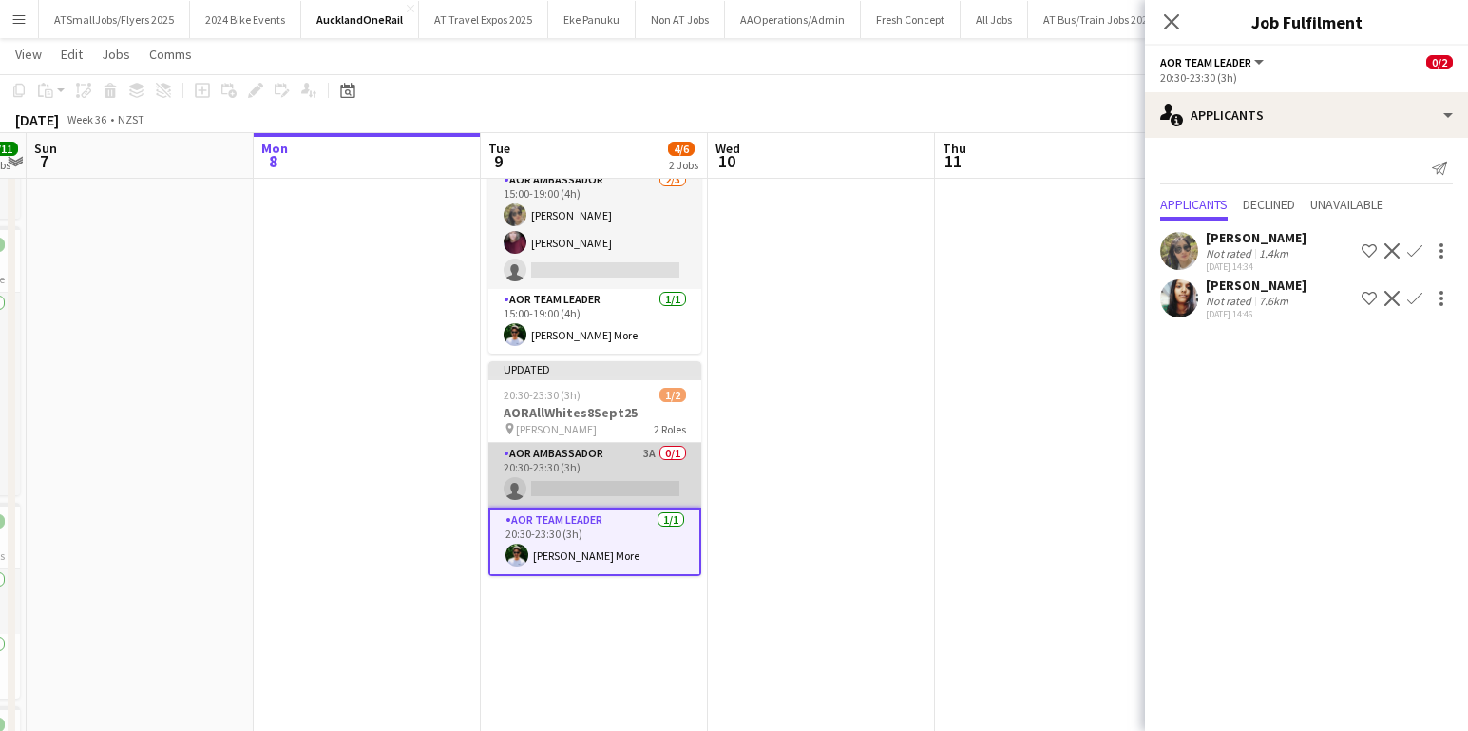
click at [606, 485] on app-card-role "AOR Ambassador 3A 0/1 20:30-23:30 (3h) single-neutral-actions" at bounding box center [595, 475] width 213 height 65
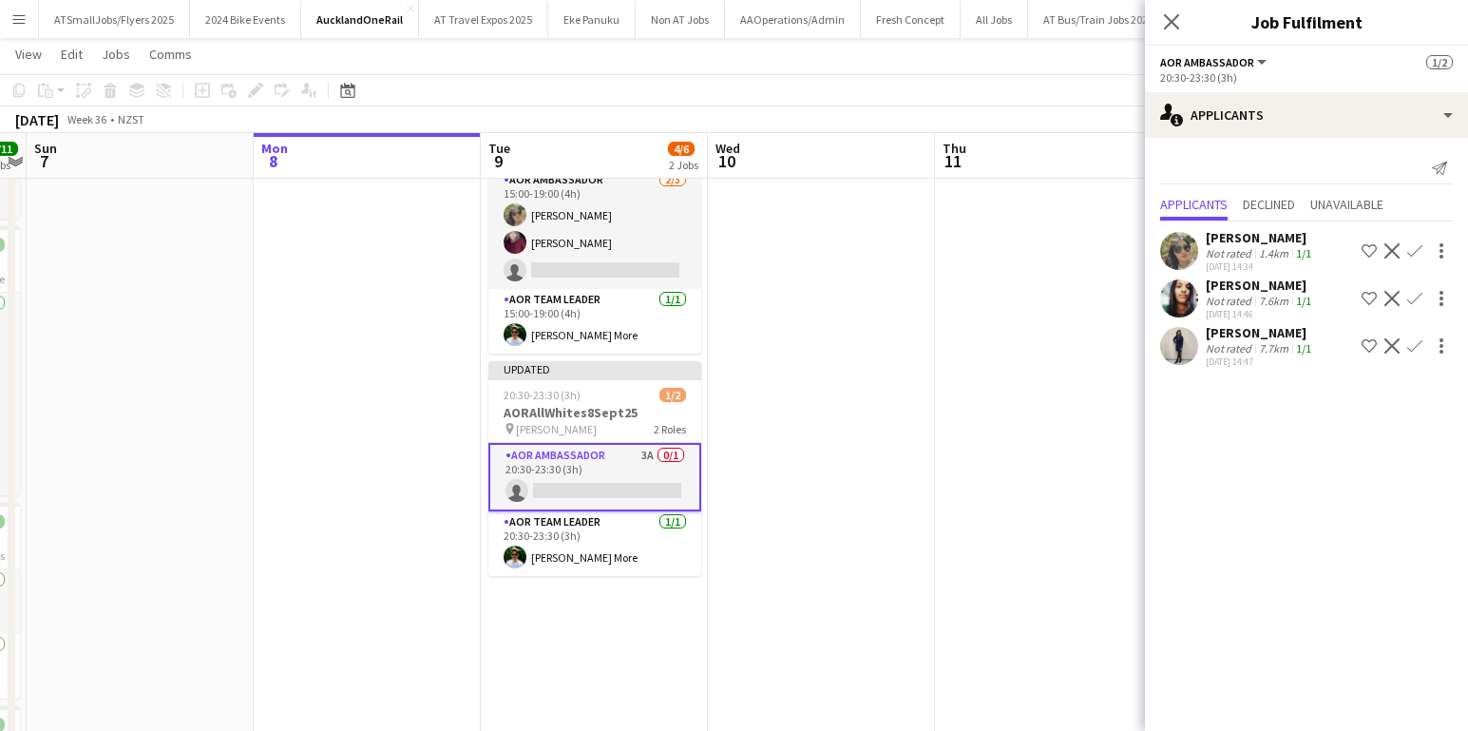
click at [1412, 252] on app-icon "Confirm" at bounding box center [1415, 250] width 15 height 15
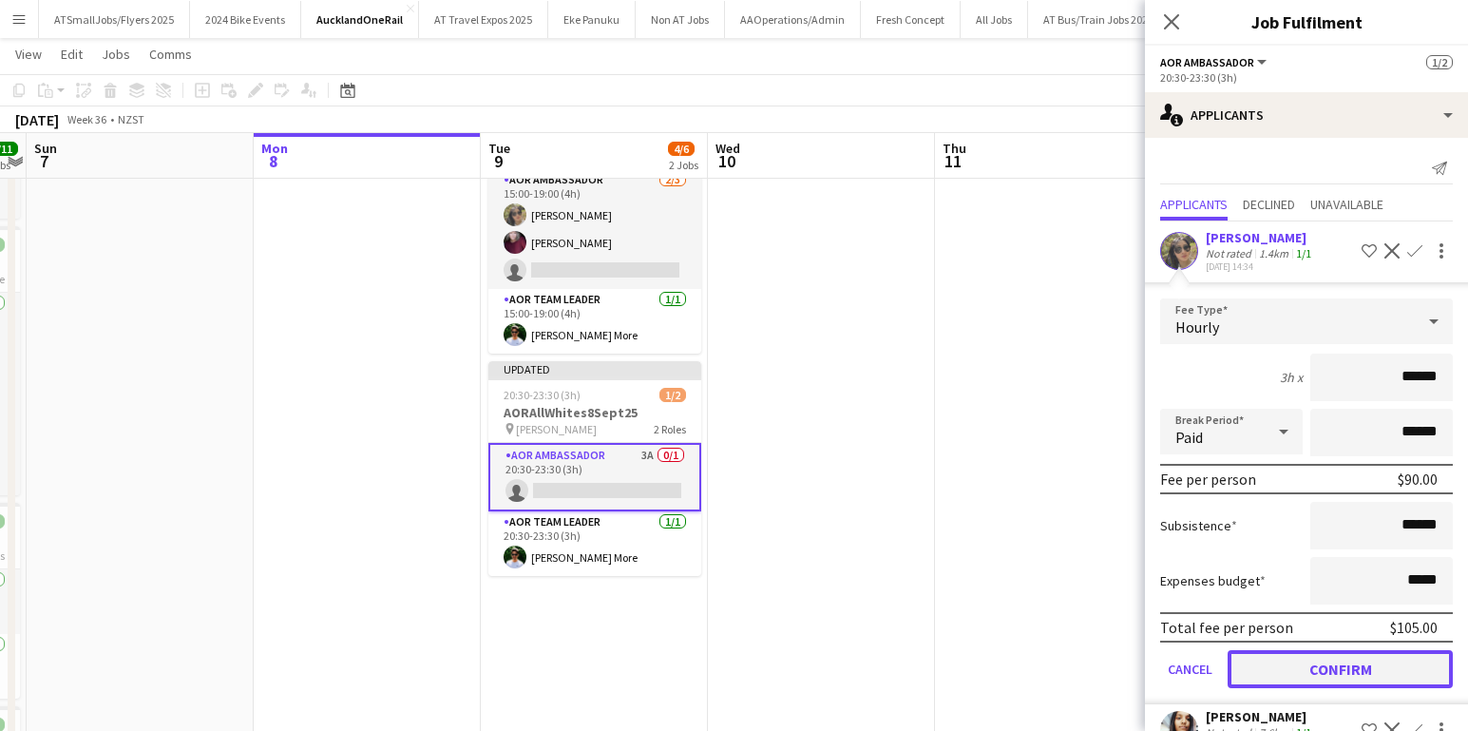
click at [1387, 672] on button "Confirm" at bounding box center [1340, 669] width 225 height 38
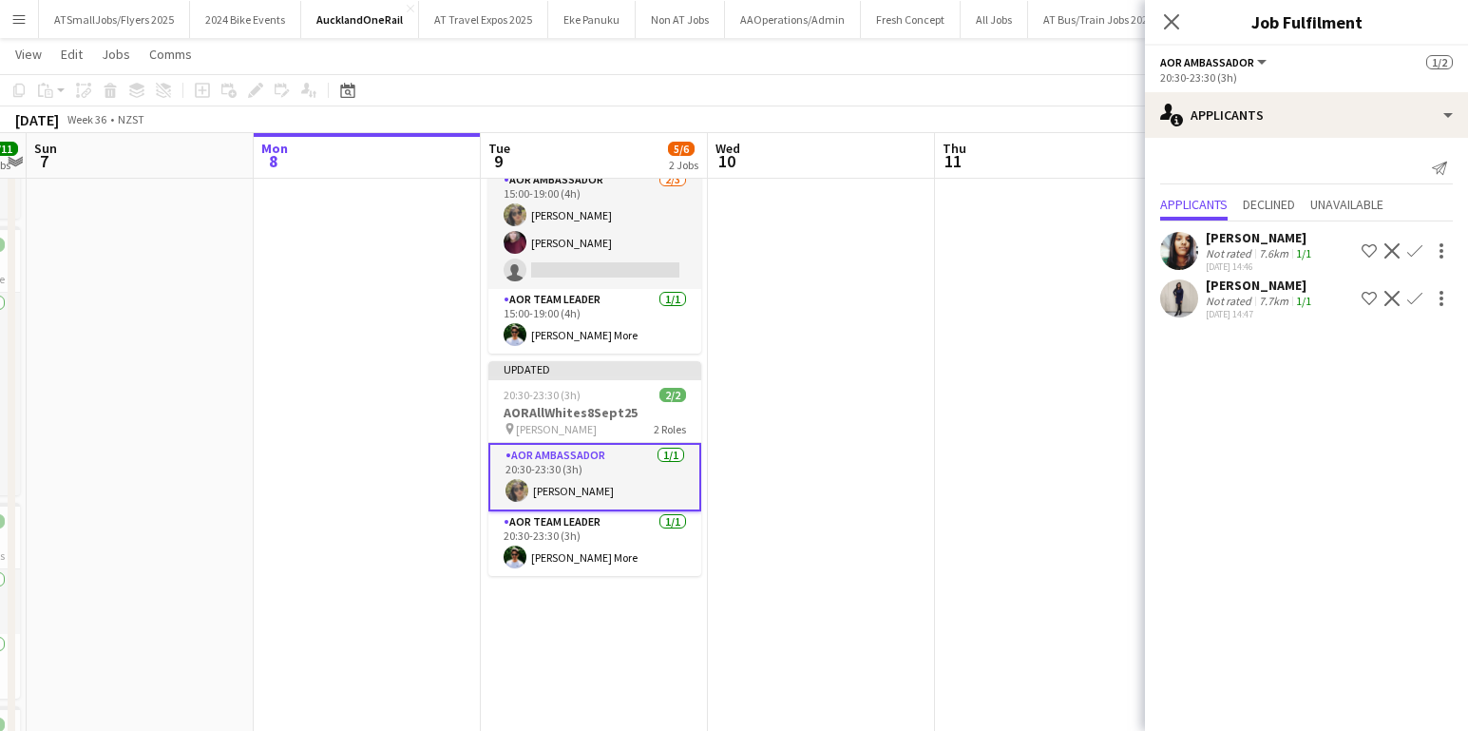
click at [819, 466] on app-date-cell at bounding box center [821, 513] width 227 height 866
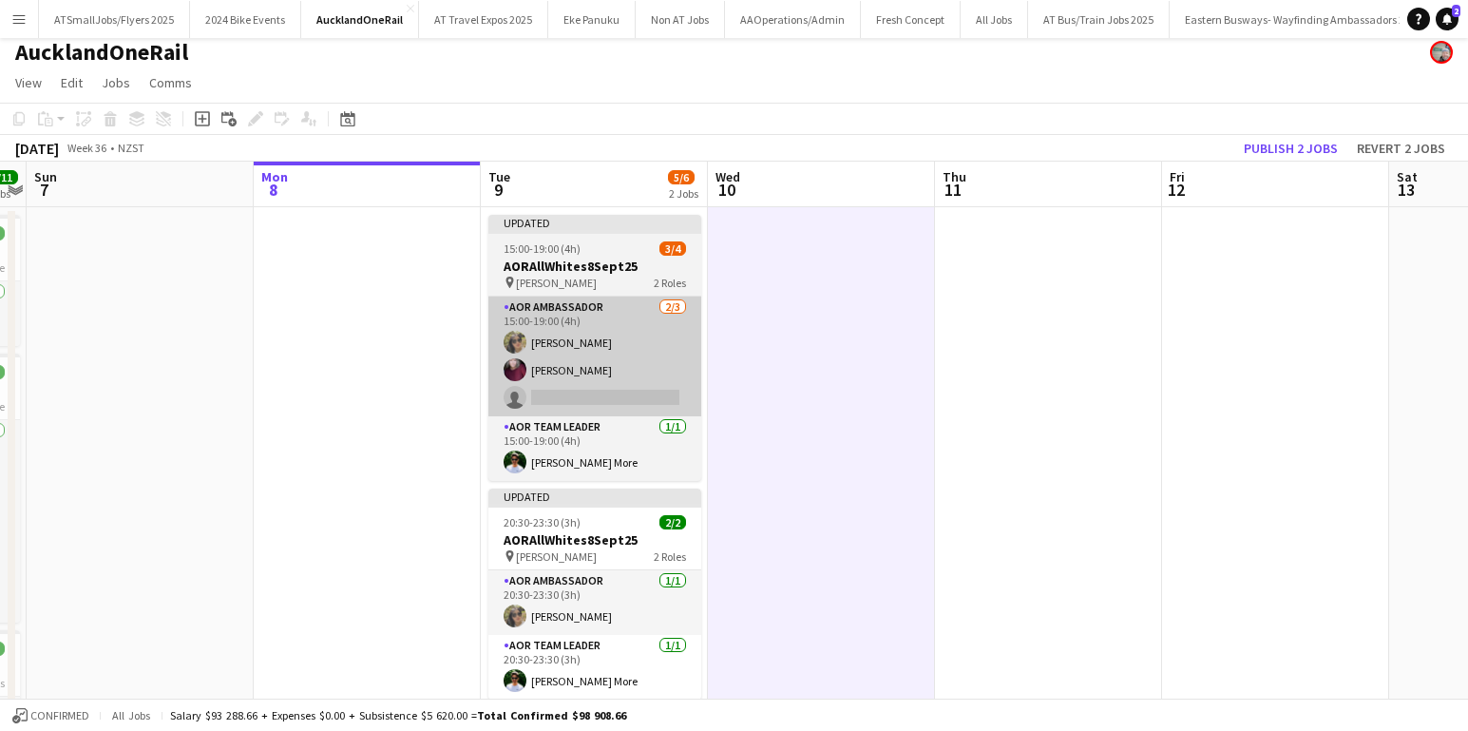
scroll to position [0, 0]
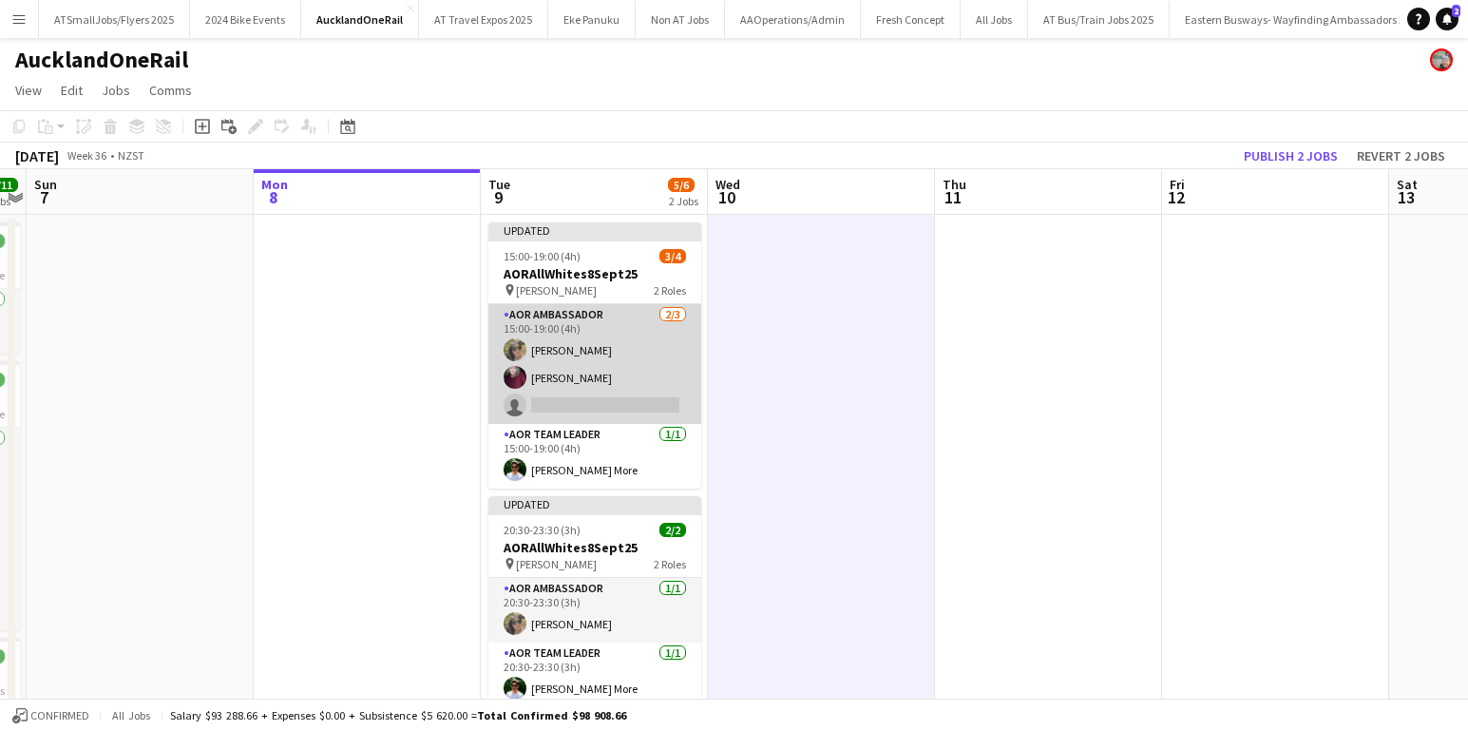
click at [640, 397] on app-card-role "AOR Ambassador 2/3 15:00-19:00 (4h) Miya Zhang Julia Leathwick single-neutral-a…" at bounding box center [595, 364] width 213 height 120
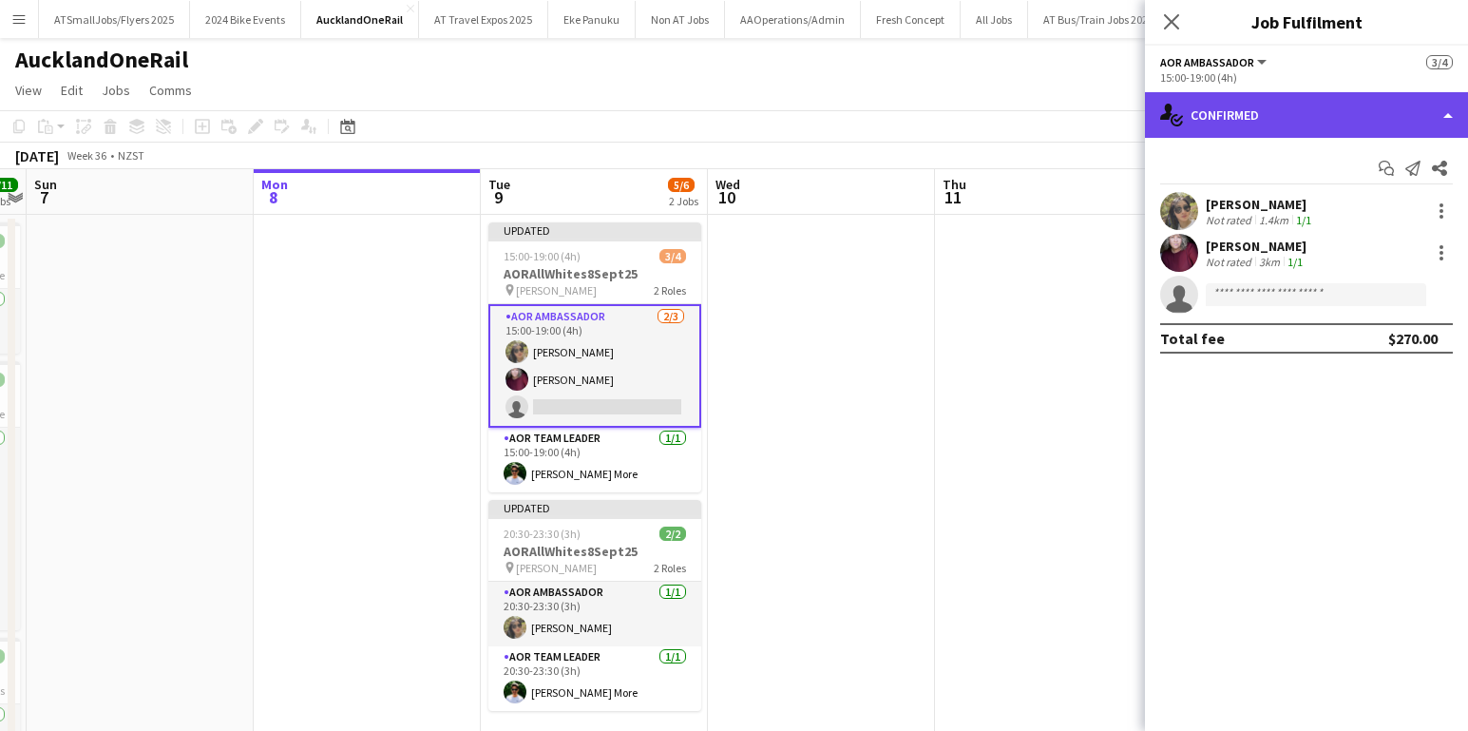
click at [1322, 113] on div "single-neutral-actions-check-2 Confirmed" at bounding box center [1306, 115] width 323 height 46
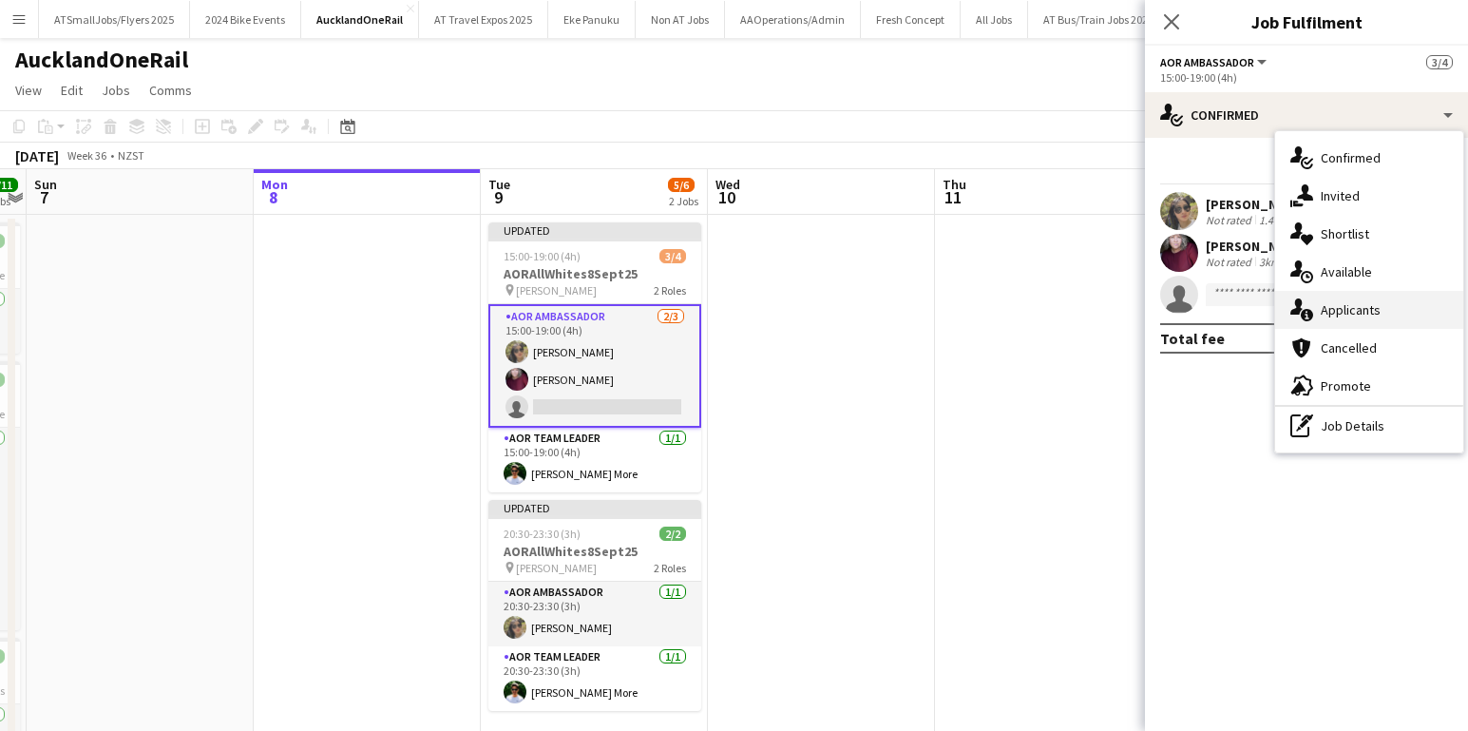
click at [1353, 307] on span "Applicants" at bounding box center [1351, 309] width 60 height 17
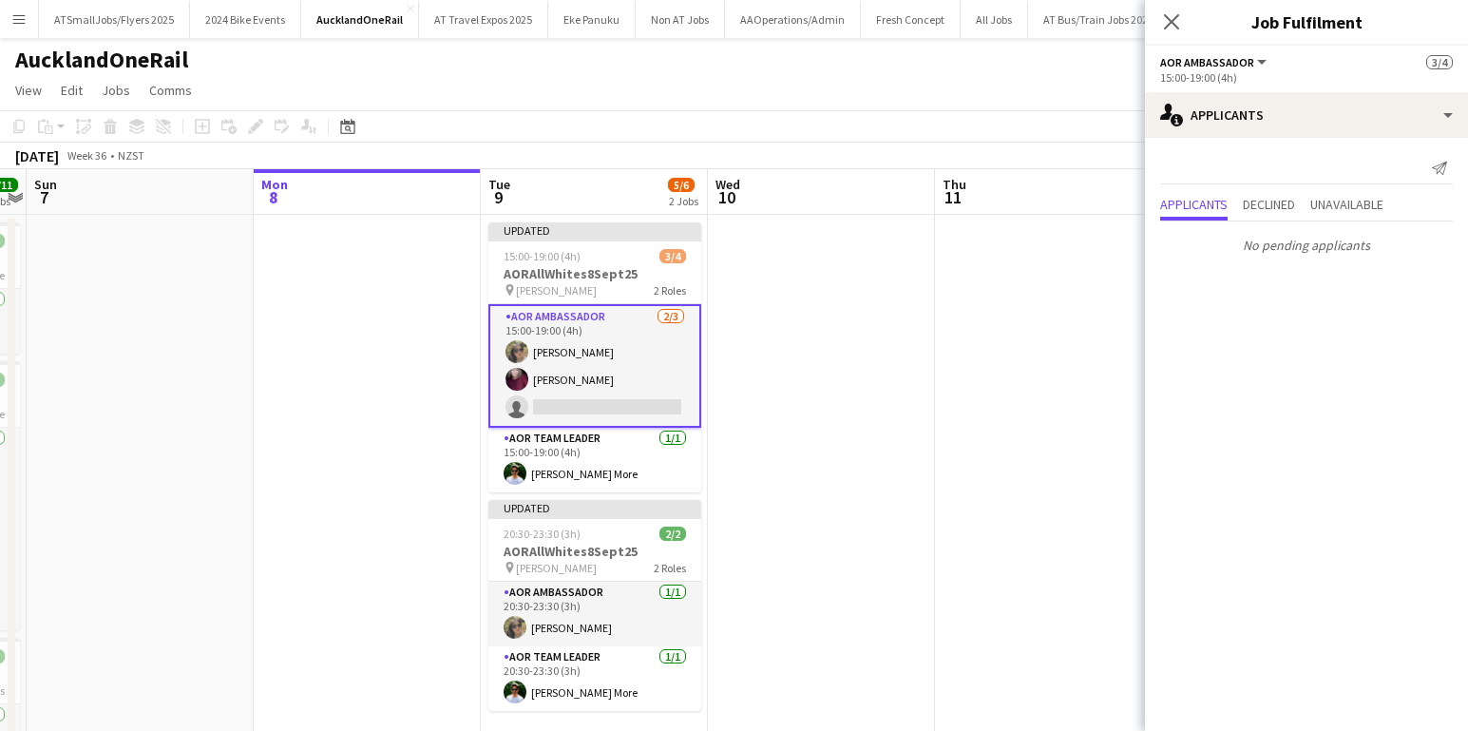
click at [1170, 18] on icon "Close pop-in" at bounding box center [1171, 21] width 15 height 15
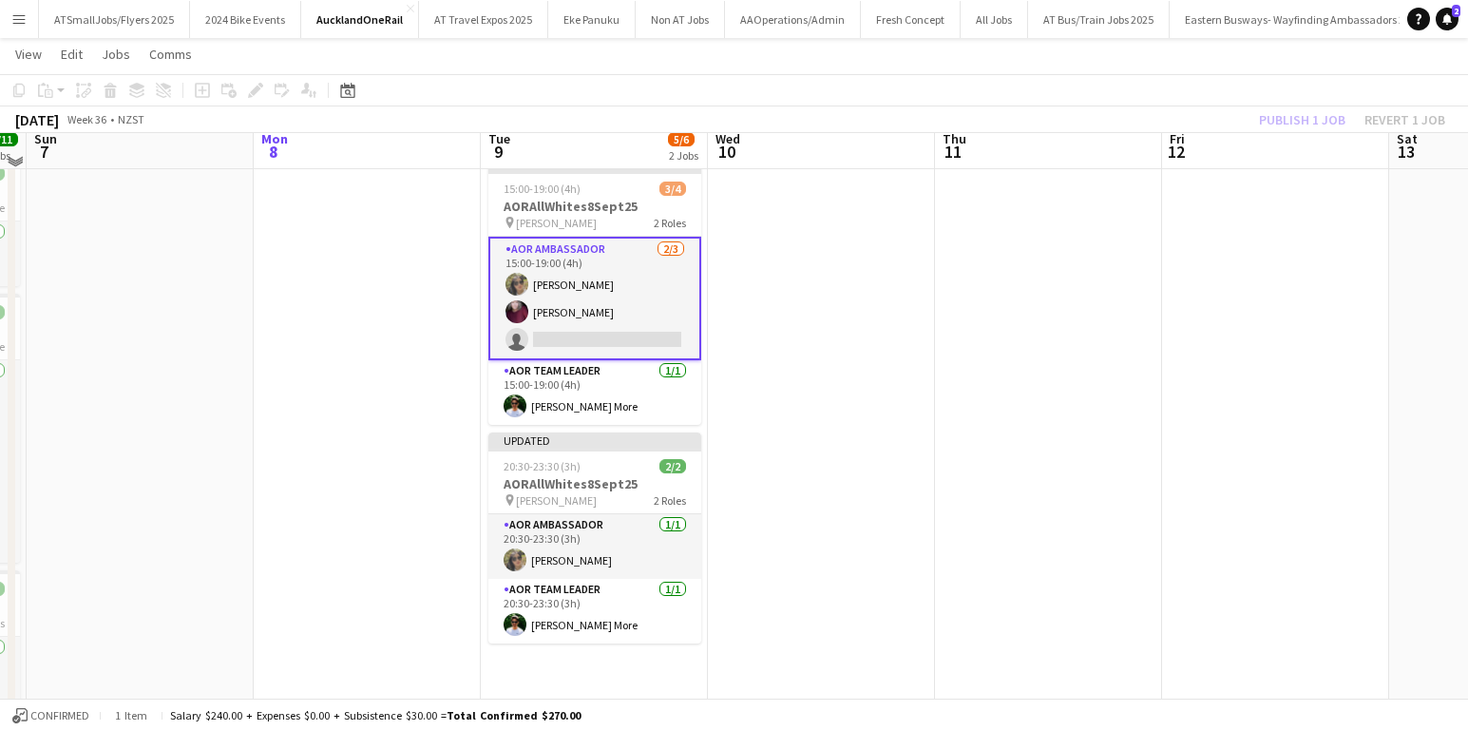
scroll to position [56, 0]
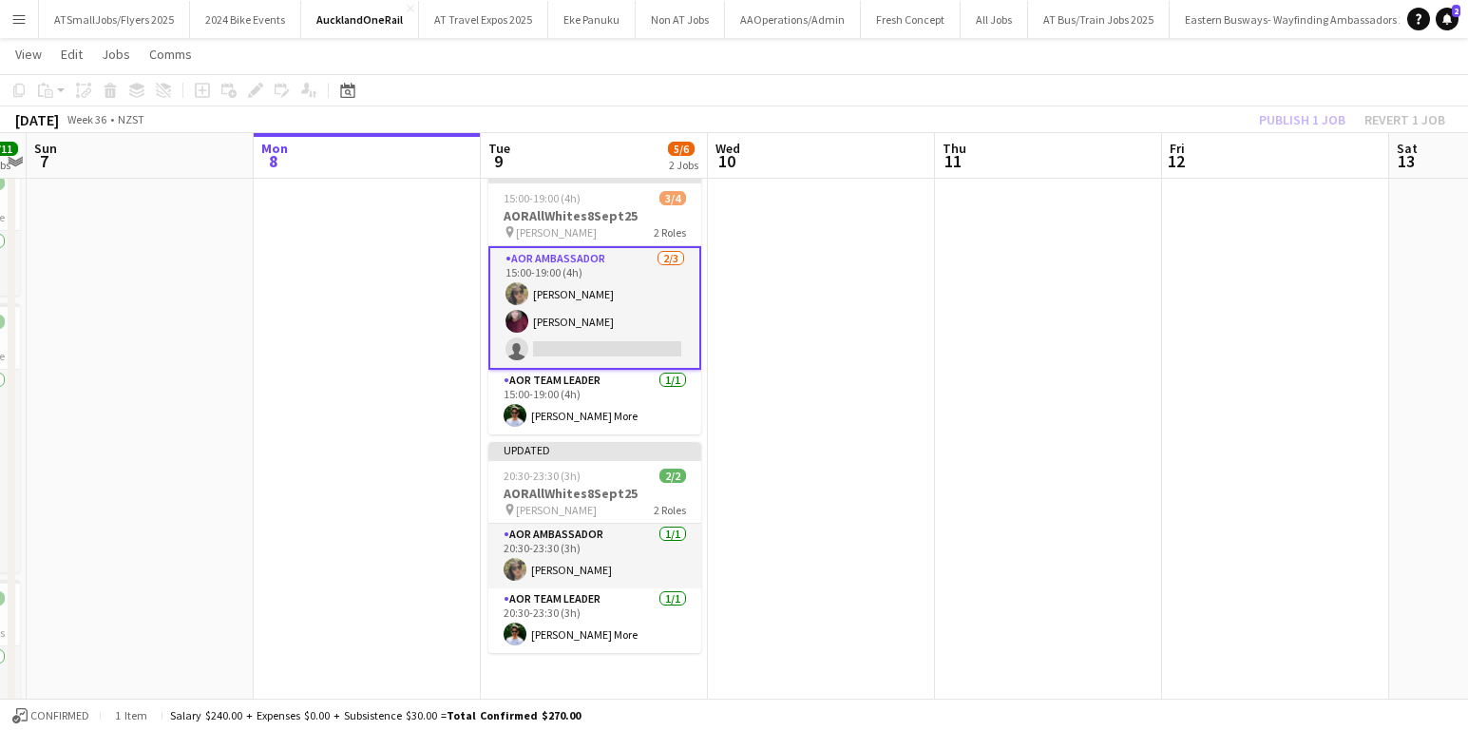
click at [1285, 117] on div "Publish 1 job Revert 1 job" at bounding box center [1352, 119] width 232 height 25
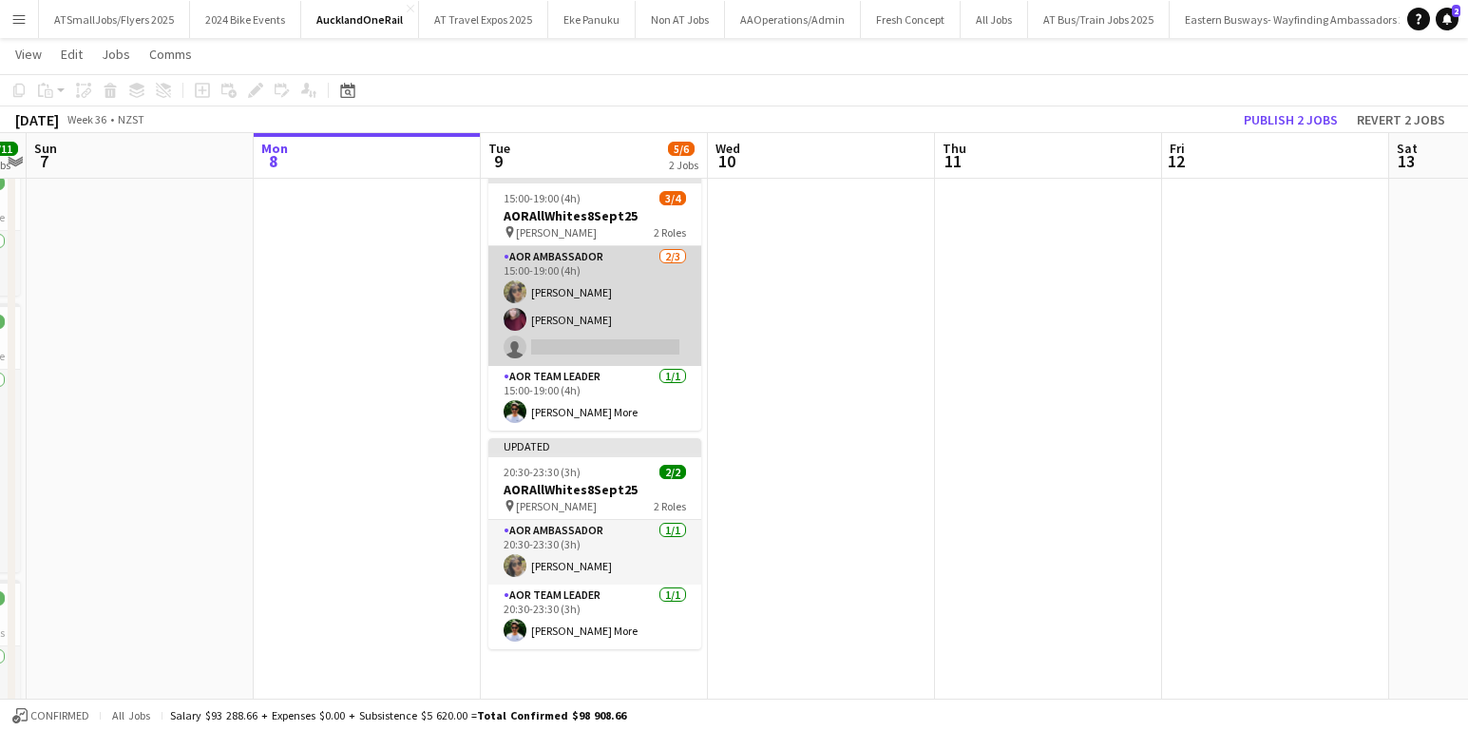
click at [571, 350] on app-card-role "AOR Ambassador 2/3 15:00-19:00 (4h) Miya Zhang Julia Leathwick single-neutral-a…" at bounding box center [595, 306] width 213 height 120
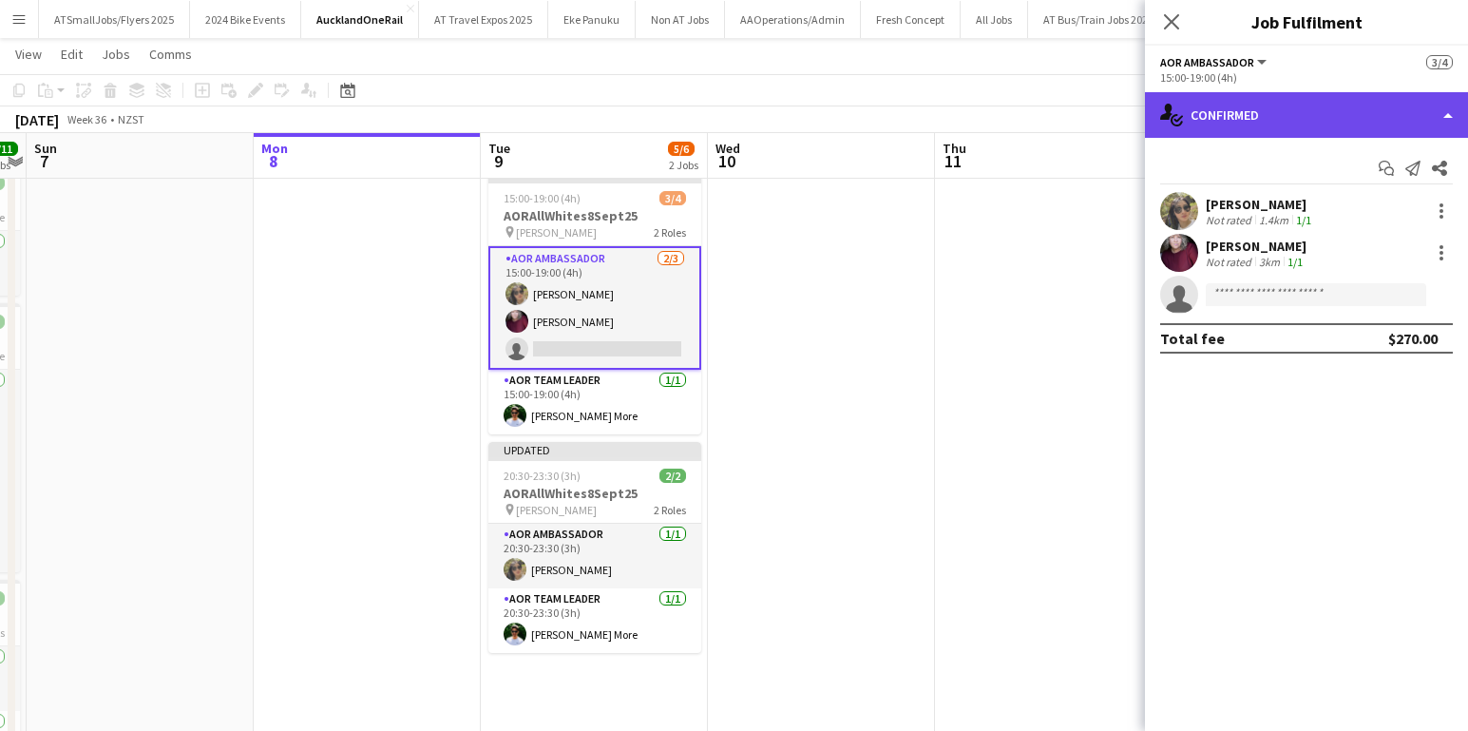
click at [1292, 110] on div "single-neutral-actions-check-2 Confirmed" at bounding box center [1306, 115] width 323 height 46
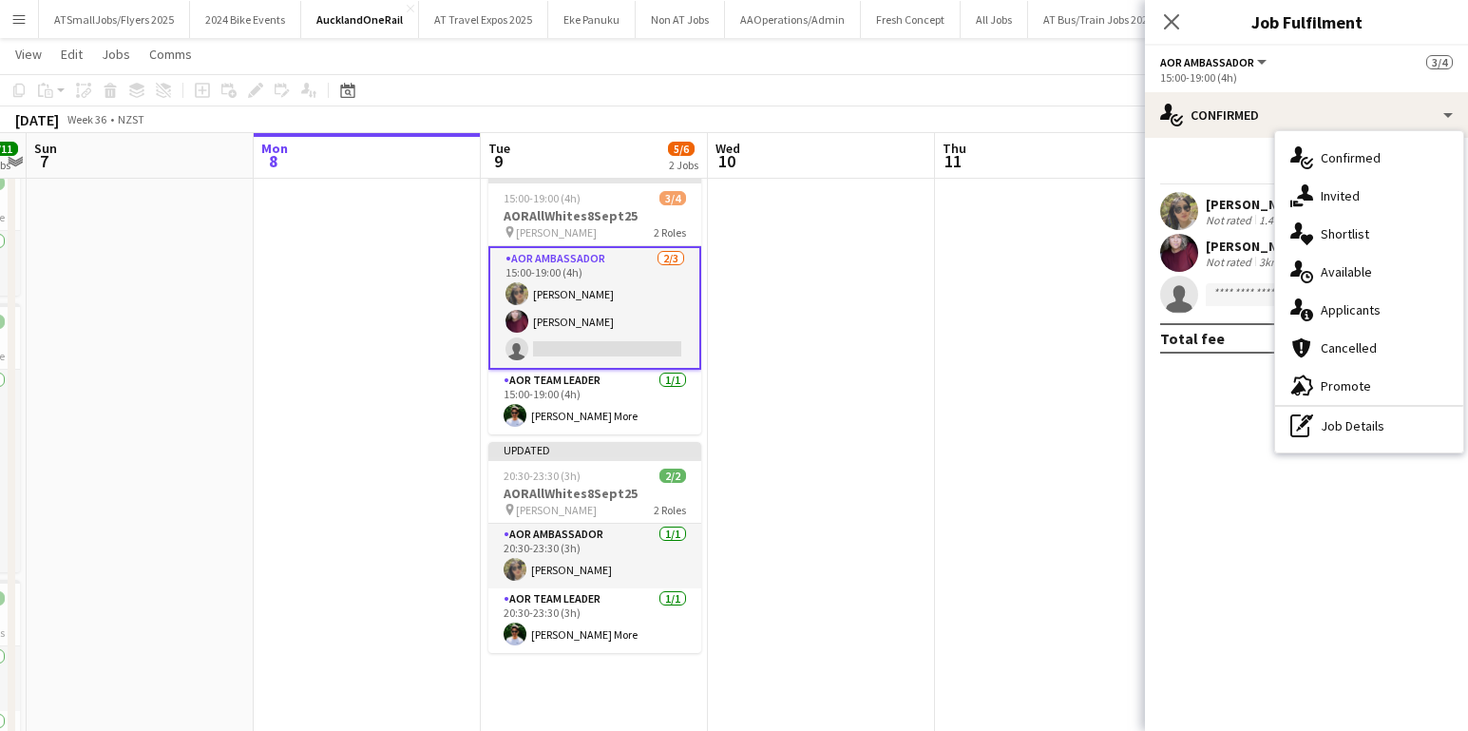
click at [1355, 377] on span "Promote" at bounding box center [1346, 385] width 50 height 17
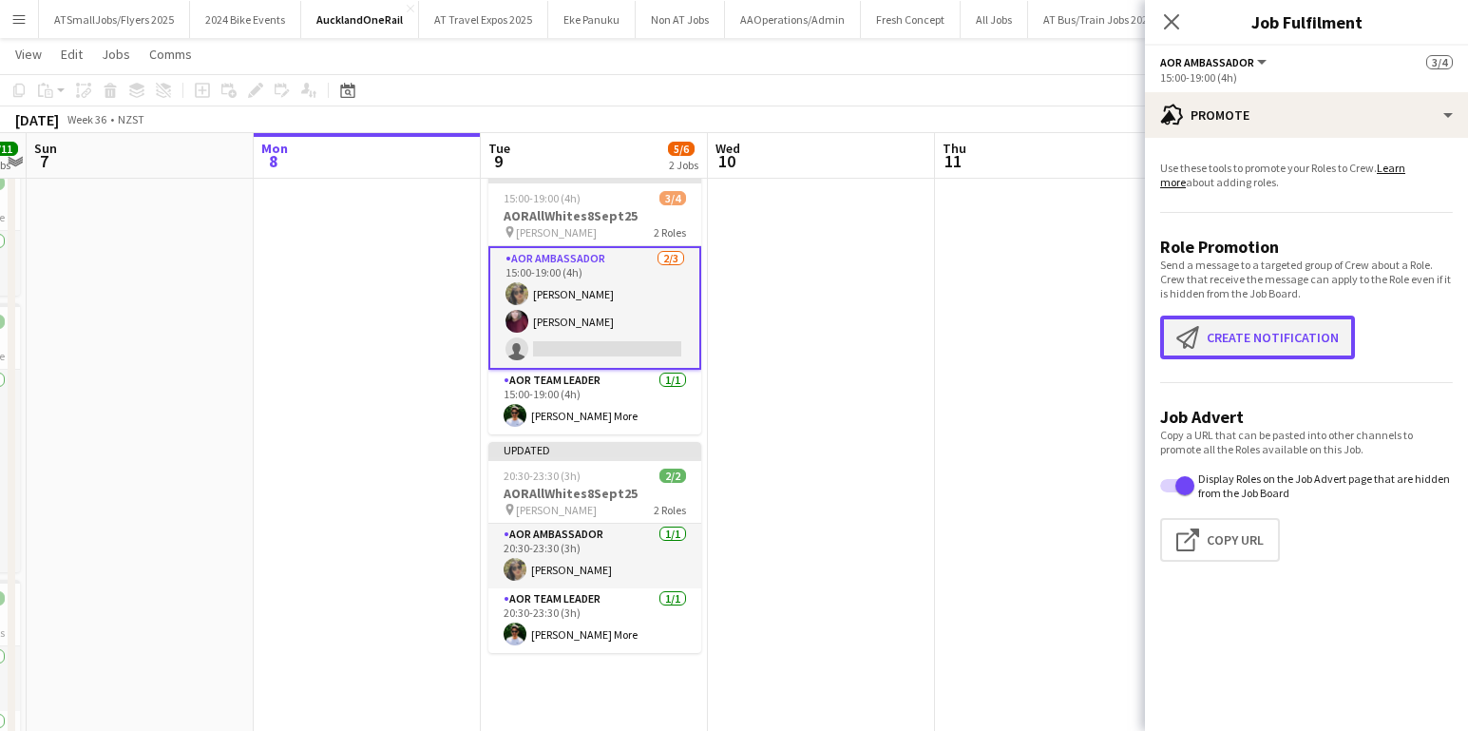
click at [1294, 340] on button "Create notification Create notification" at bounding box center [1257, 338] width 195 height 44
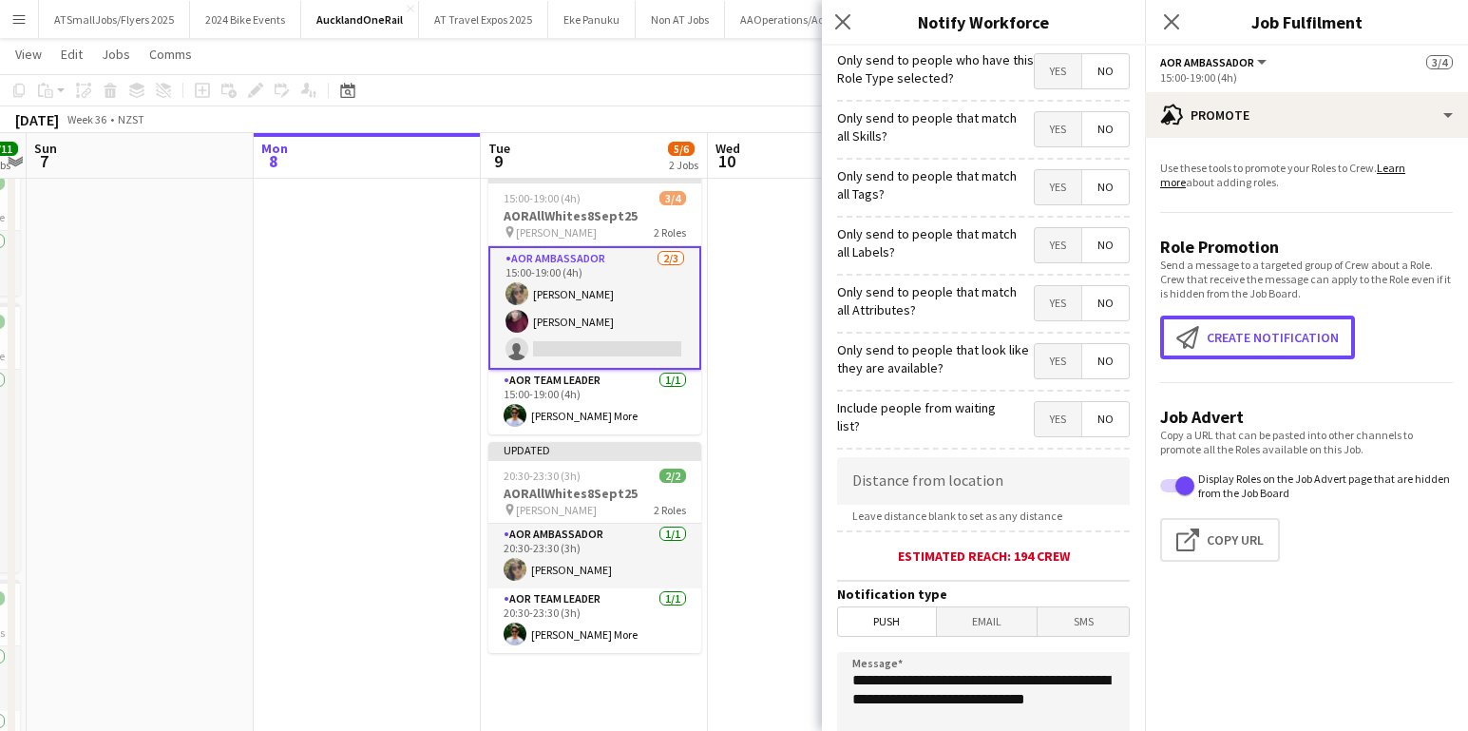
scroll to position [319, 0]
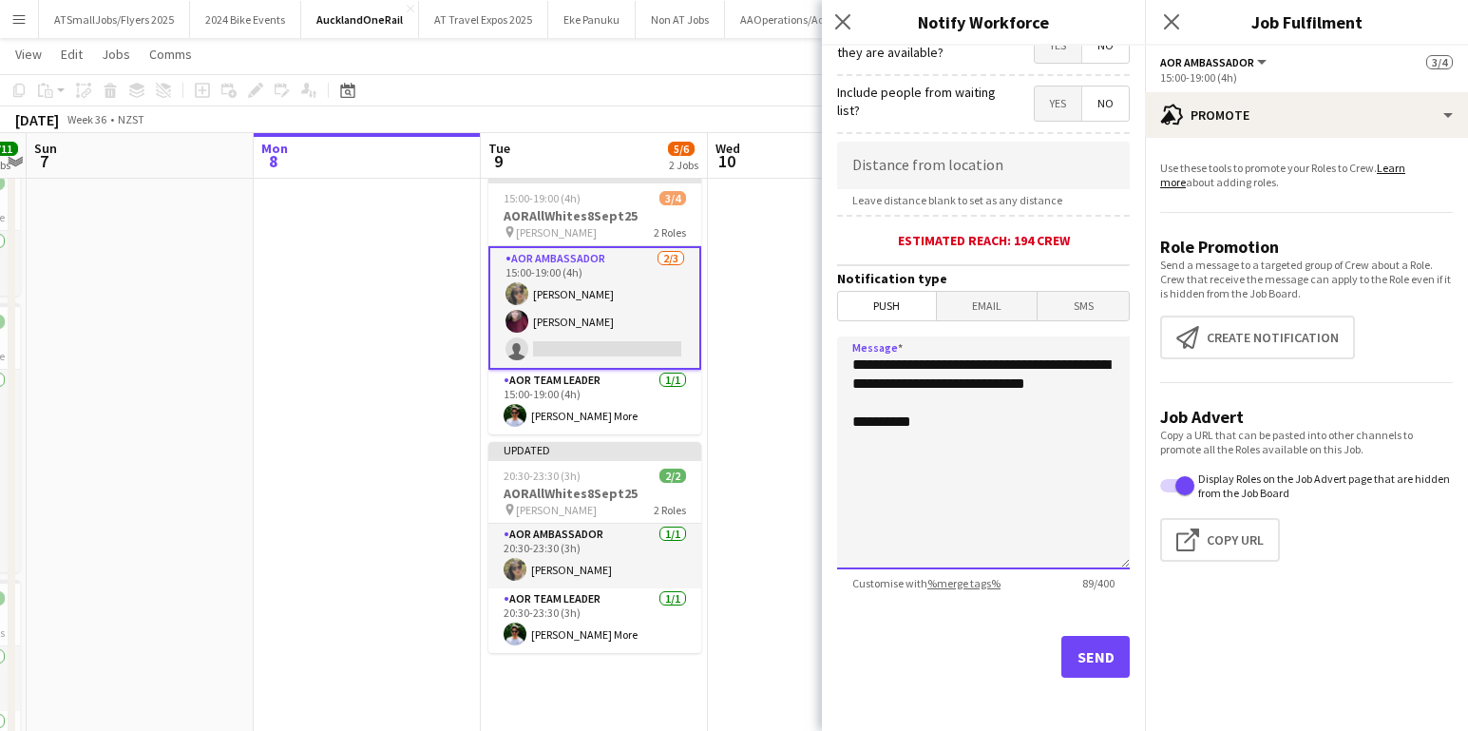
click at [967, 361] on textarea "**********" at bounding box center [983, 452] width 293 height 233
type textarea "**********"
click at [1104, 658] on button "Send" at bounding box center [1096, 657] width 68 height 42
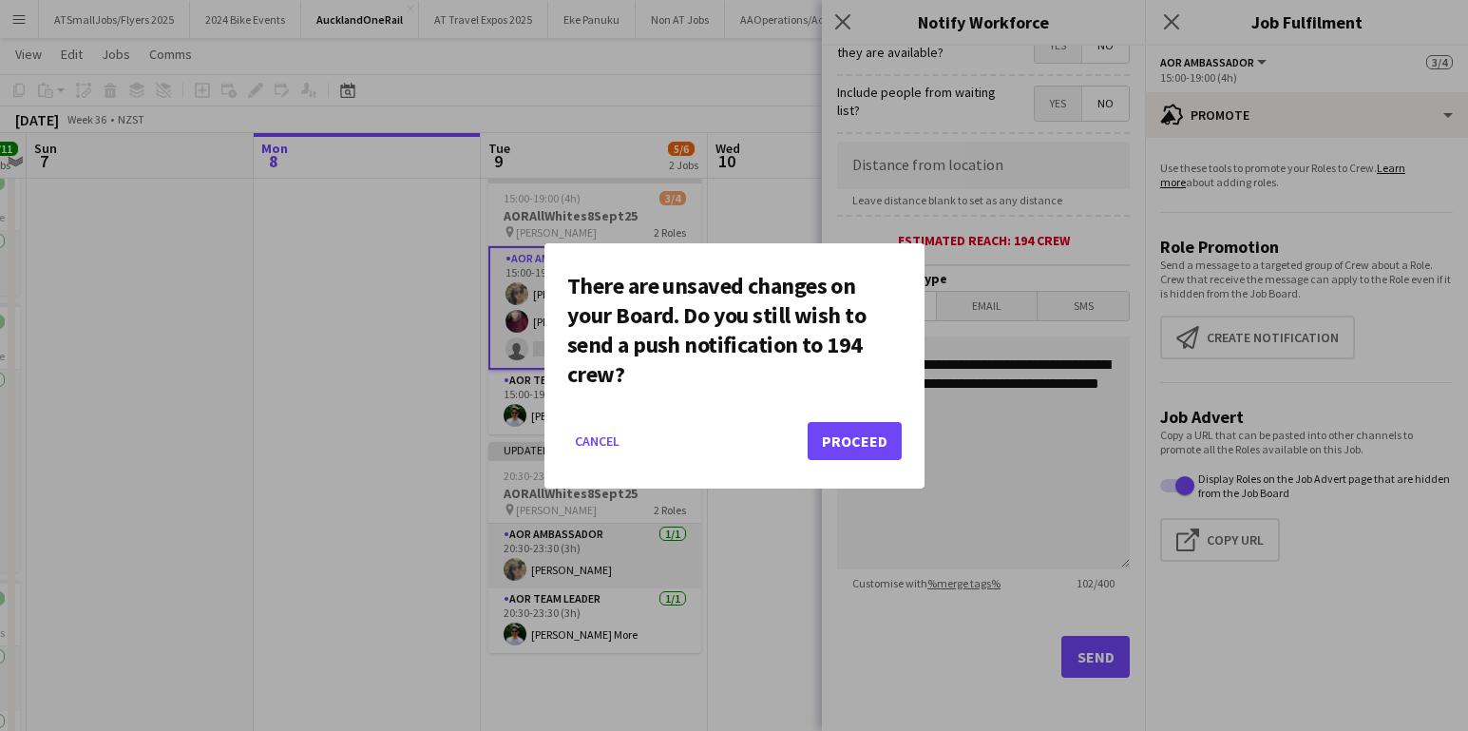
click at [790, 638] on div at bounding box center [734, 365] width 1468 height 731
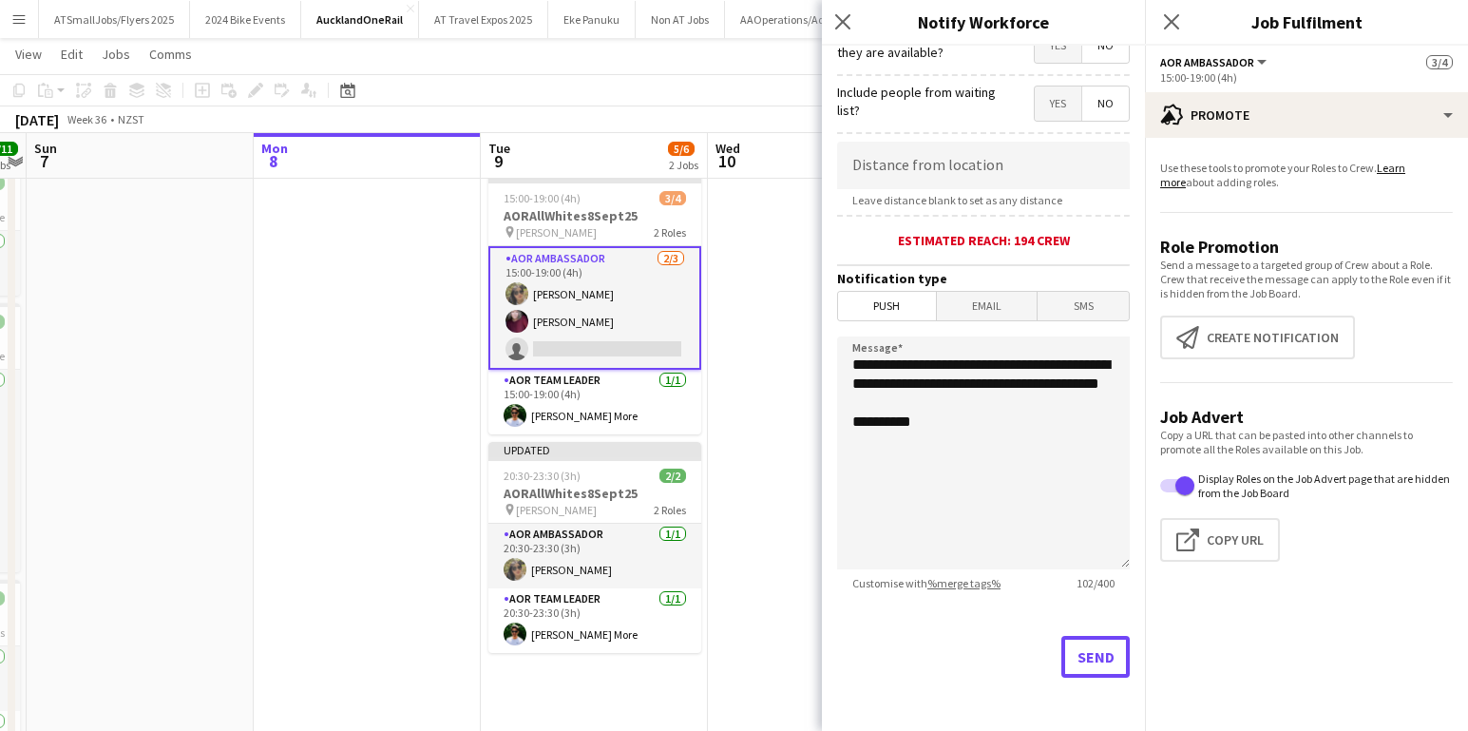
scroll to position [56, 0]
click at [839, 17] on icon at bounding box center [843, 21] width 18 height 18
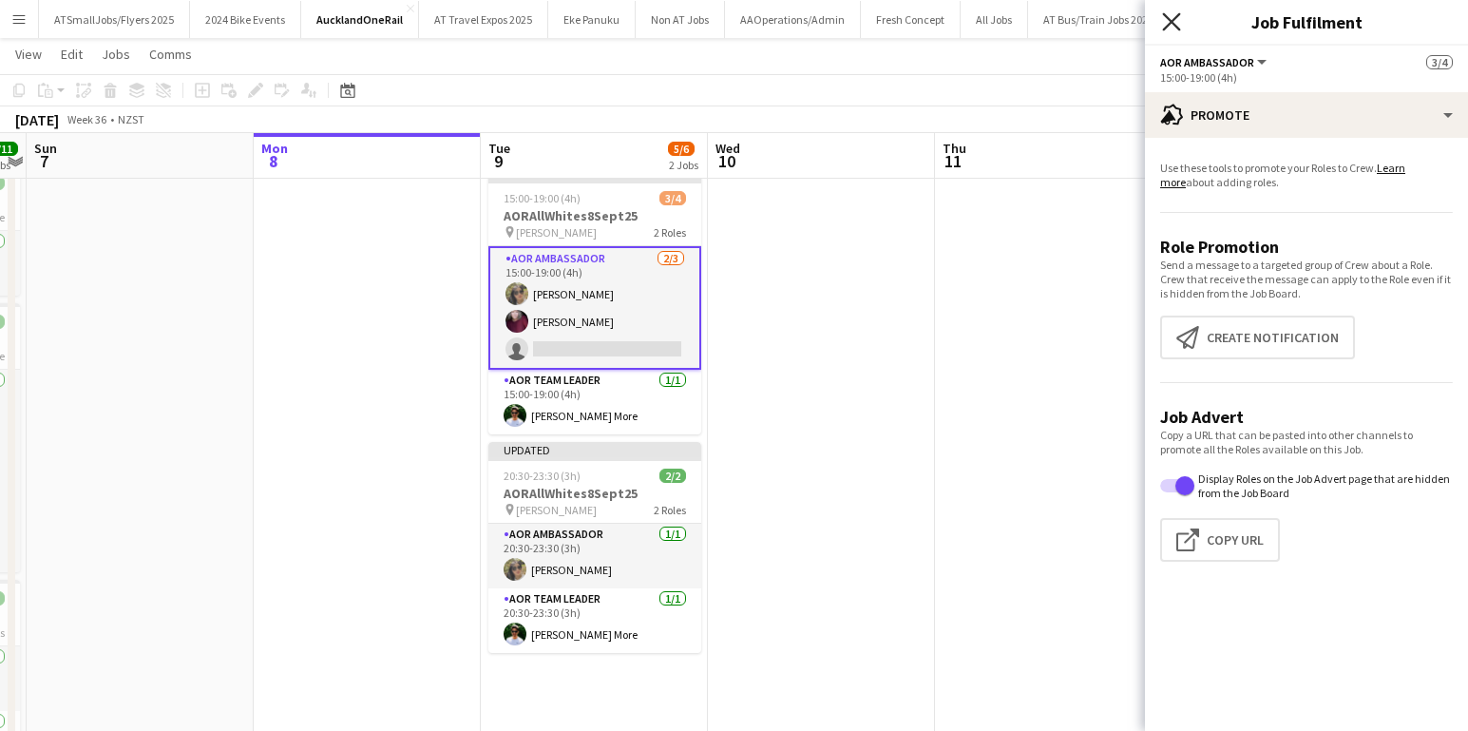
click at [1172, 18] on icon "Close pop-in" at bounding box center [1171, 21] width 18 height 18
